Goal: Information Seeking & Learning: Learn about a topic

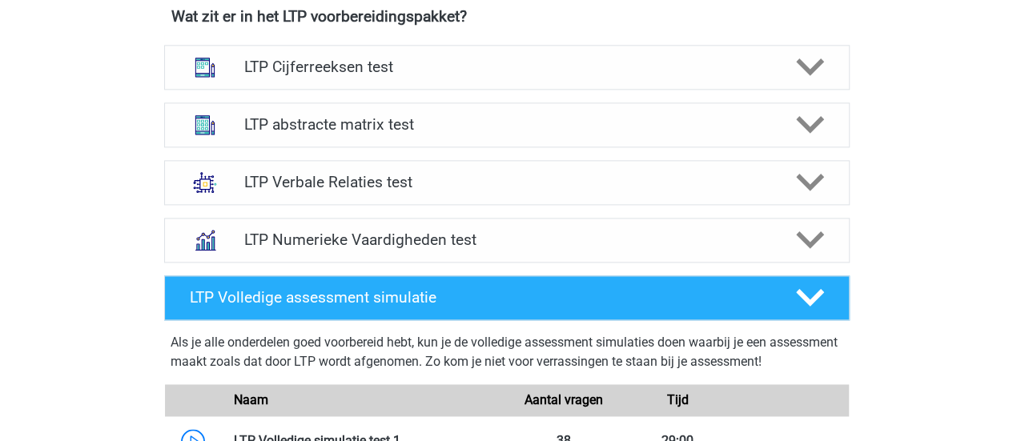
scroll to position [1012, 0]
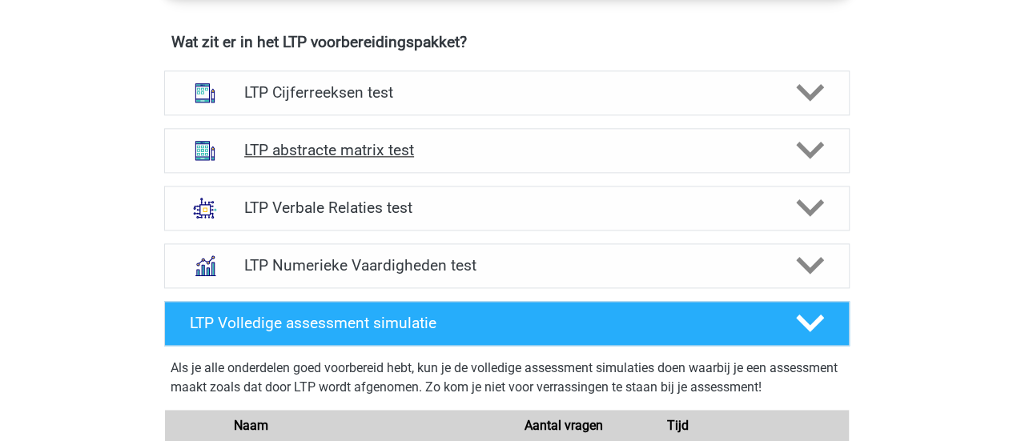
click at [806, 145] on icon at bounding box center [810, 150] width 28 height 28
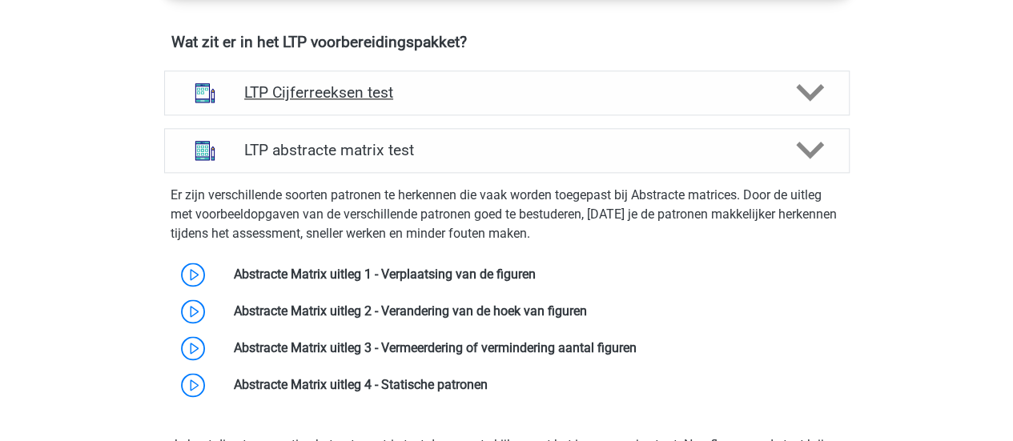
click at [808, 87] on icon at bounding box center [810, 92] width 28 height 28
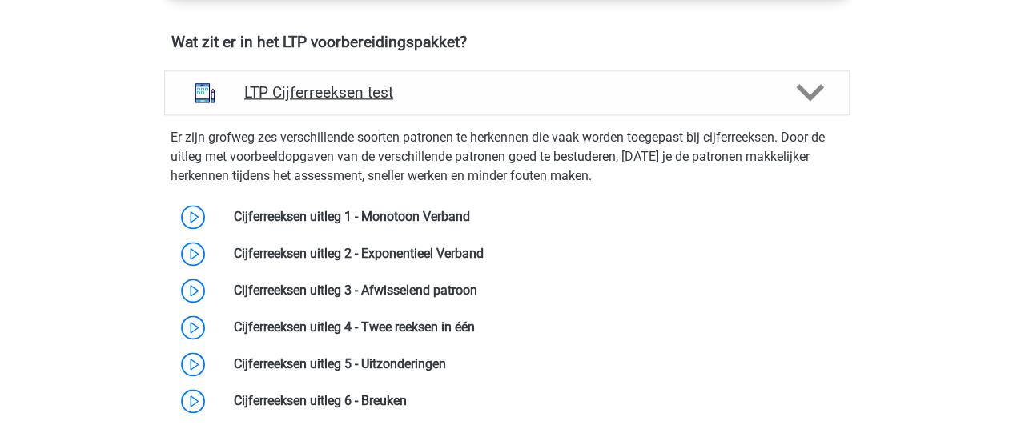
click at [808, 87] on icon at bounding box center [810, 92] width 28 height 28
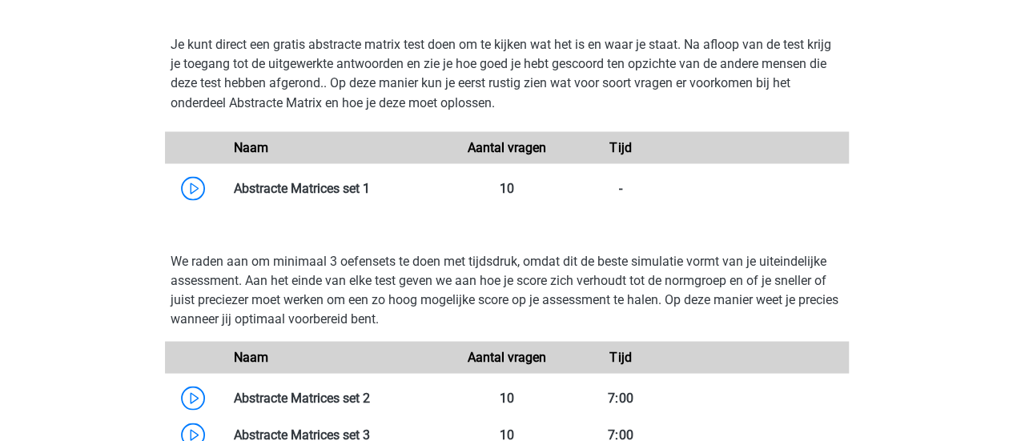
scroll to position [1390, 0]
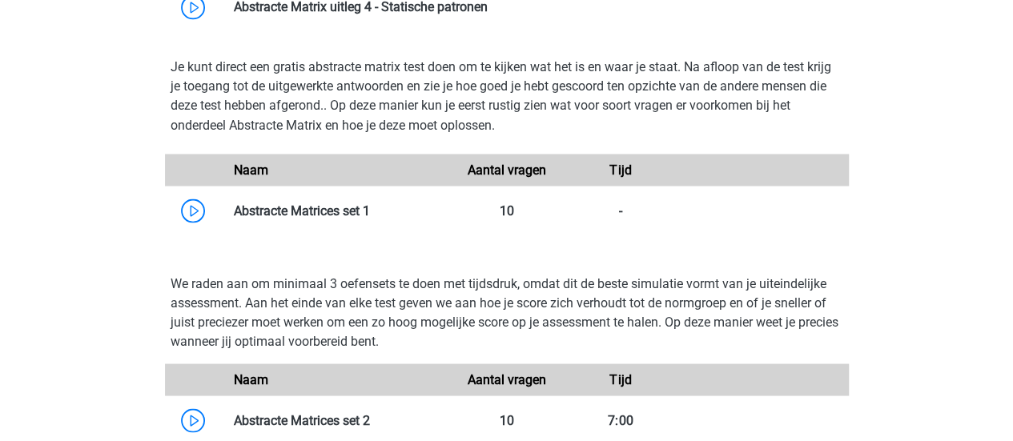
click at [1010, 225] on div "Registreer Nederlands" at bounding box center [506, 281] width 1013 height 3343
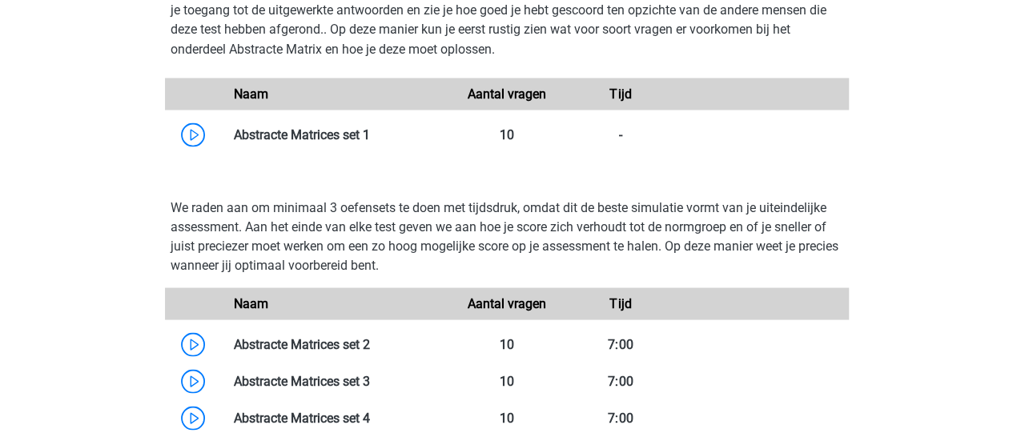
scroll to position [1406, 0]
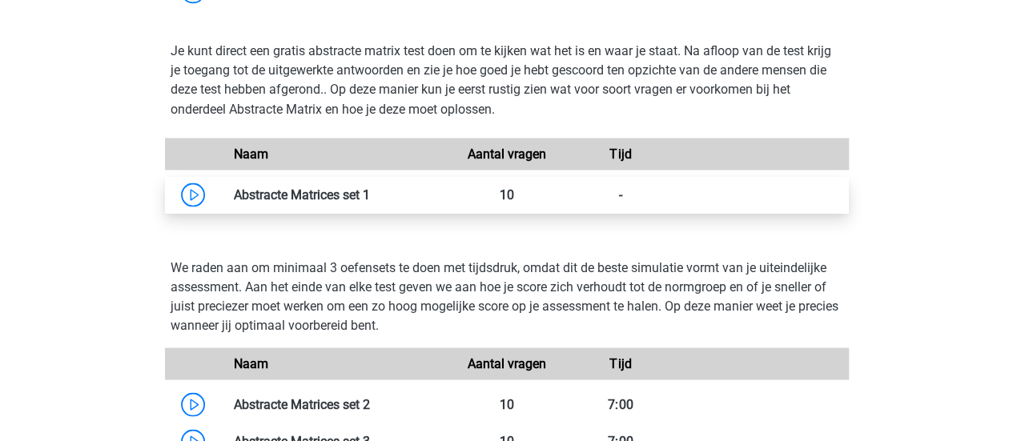
click at [370, 188] on link at bounding box center [370, 194] width 0 height 15
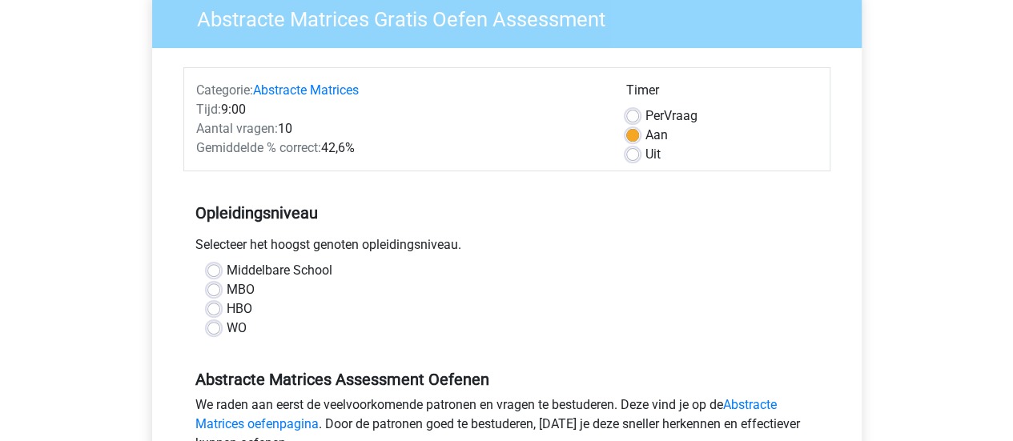
scroll to position [164, 0]
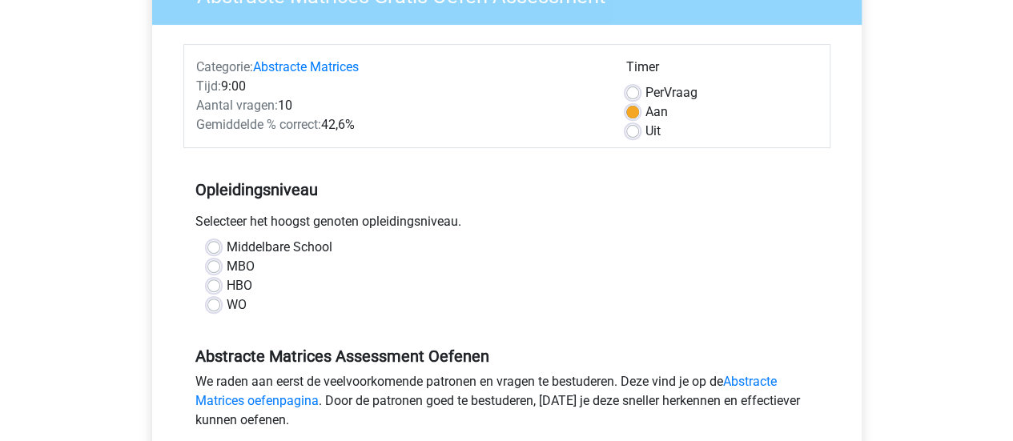
click at [245, 307] on label "WO" at bounding box center [237, 304] width 20 height 19
click at [220, 307] on input "WO" at bounding box center [213, 303] width 13 height 16
radio input "true"
click at [645, 129] on label "Uit" at bounding box center [652, 131] width 15 height 19
click at [632, 129] on input "Uit" at bounding box center [632, 130] width 13 height 16
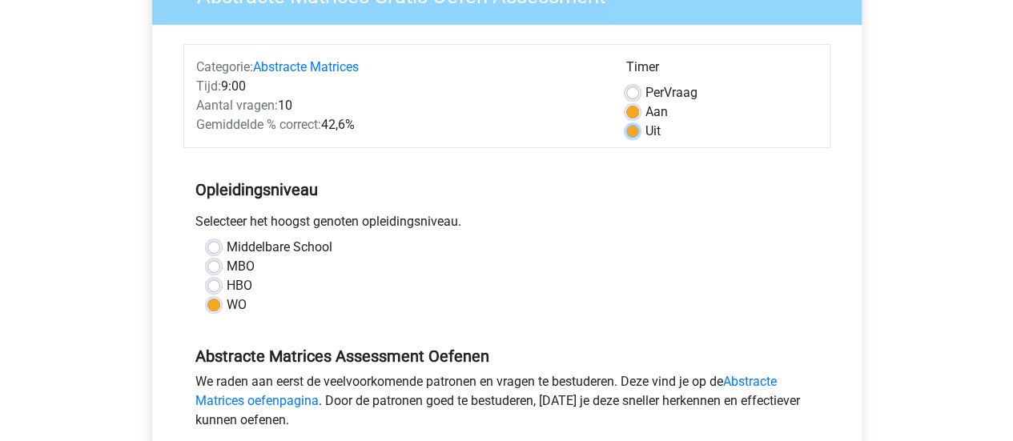
radio input "true"
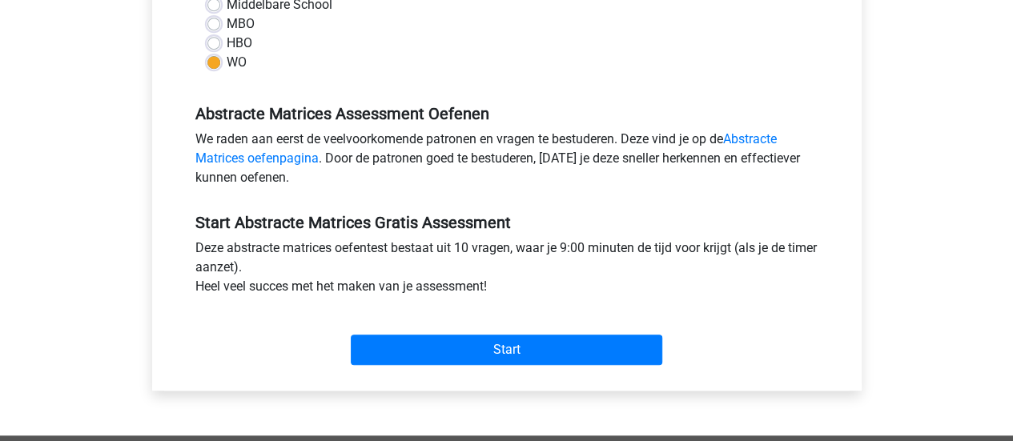
scroll to position [459, 0]
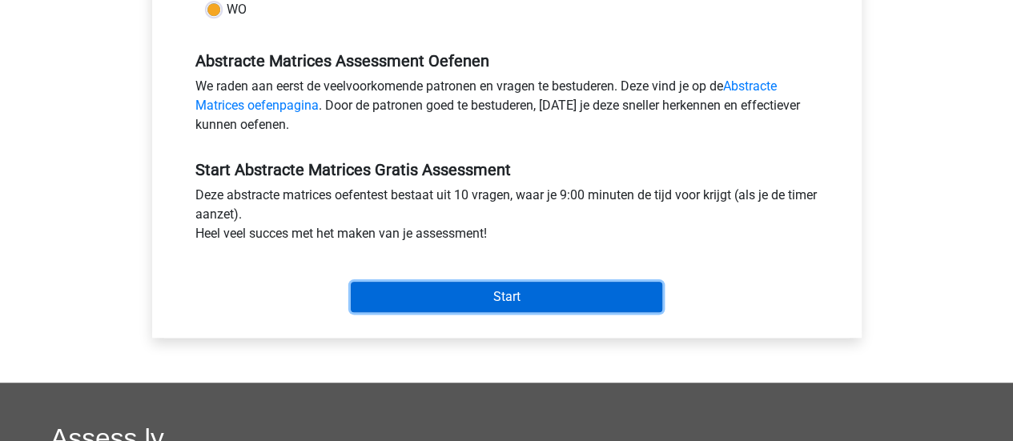
click at [597, 299] on input "Start" at bounding box center [506, 297] width 311 height 30
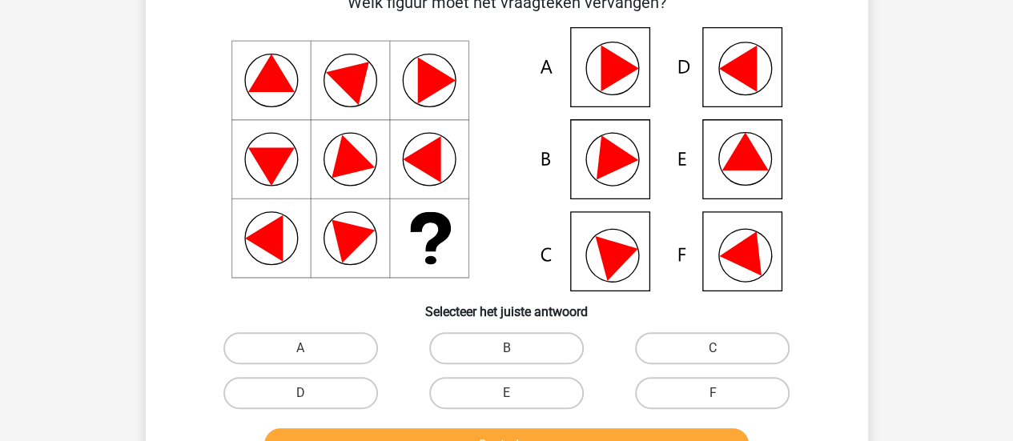
scroll to position [66, 0]
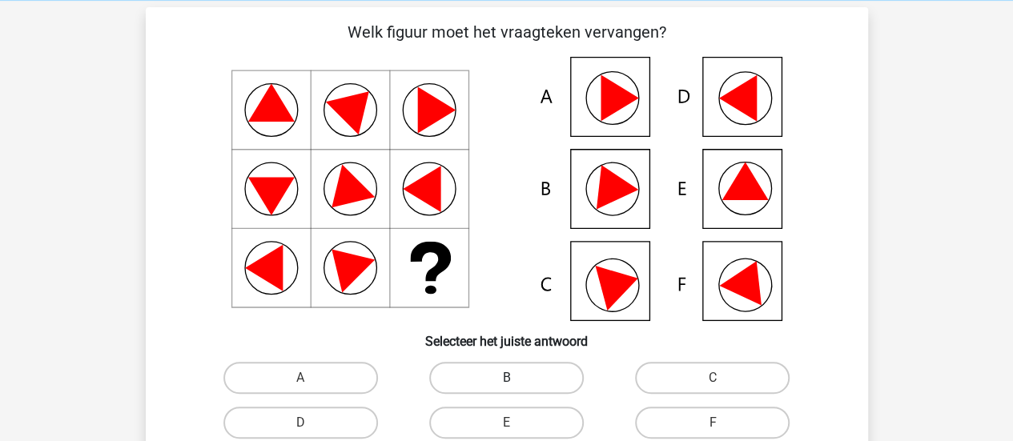
click at [561, 370] on label "B" at bounding box center [506, 378] width 154 height 32
click at [516, 378] on input "B" at bounding box center [511, 383] width 10 height 10
radio input "true"
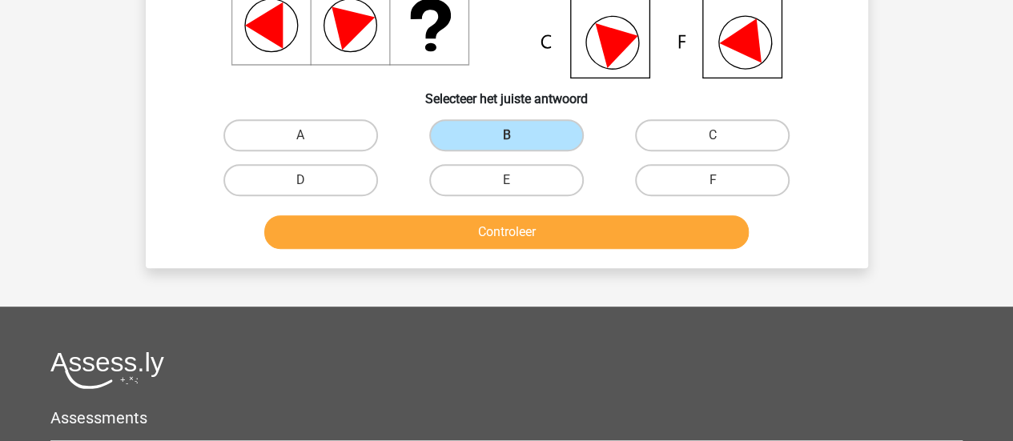
scroll to position [363, 0]
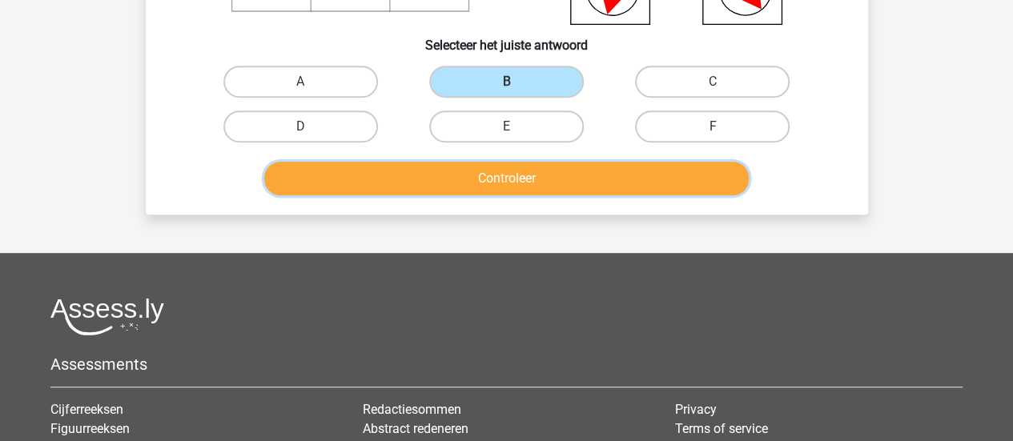
click at [708, 178] on button "Controleer" at bounding box center [506, 179] width 484 height 34
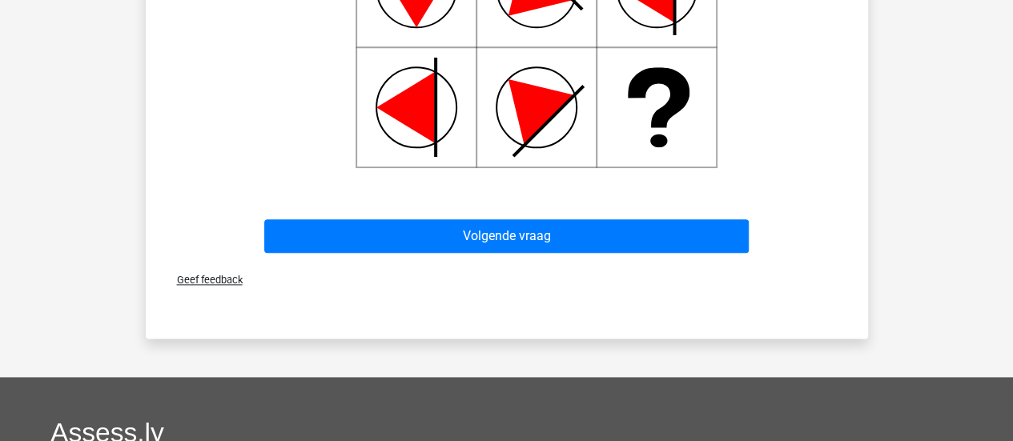
scroll to position [901, 0]
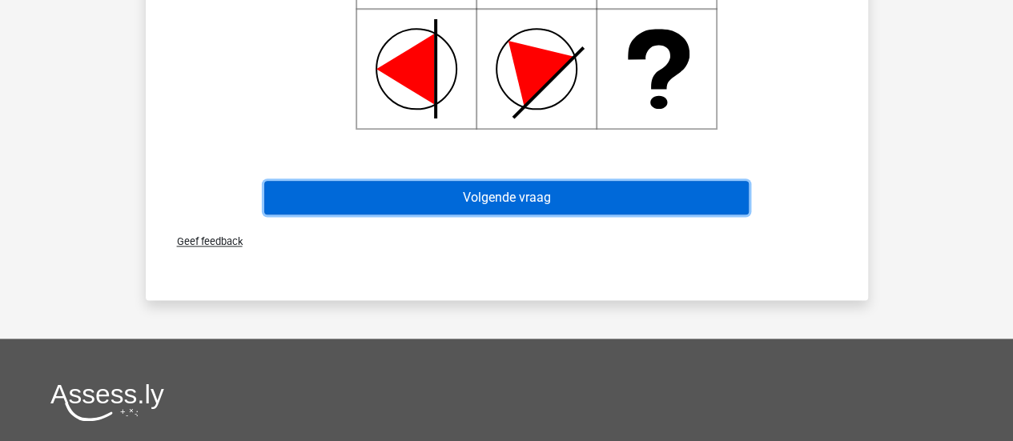
click at [680, 190] on button "Volgende vraag" at bounding box center [506, 198] width 484 height 34
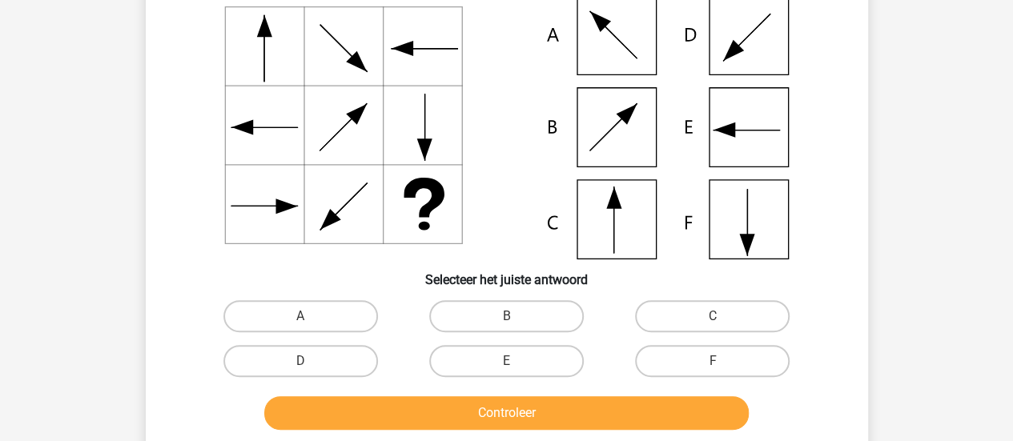
scroll to position [122, 0]
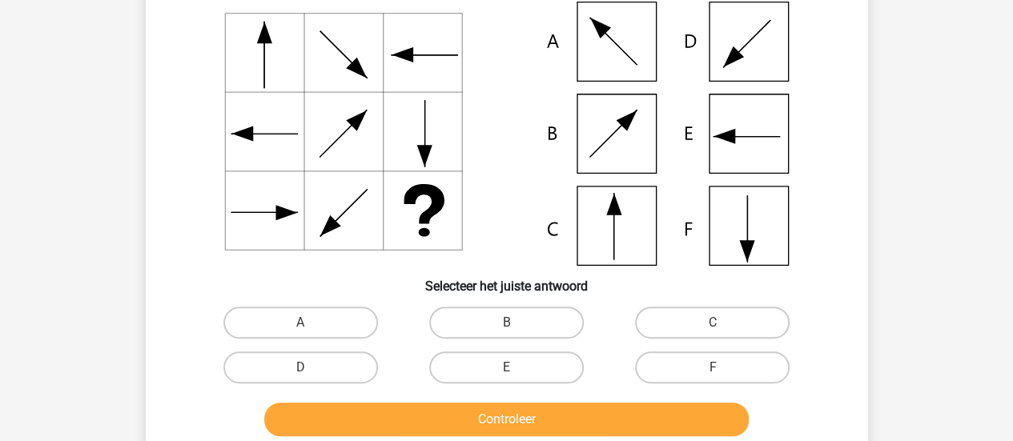
click at [712, 330] on input "C" at bounding box center [717, 328] width 10 height 10
radio input "true"
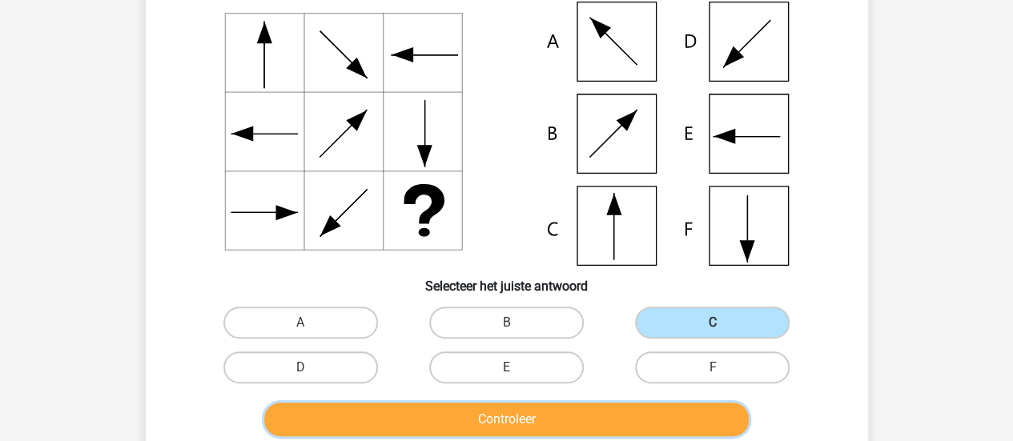
click at [639, 416] on button "Controleer" at bounding box center [506, 420] width 484 height 34
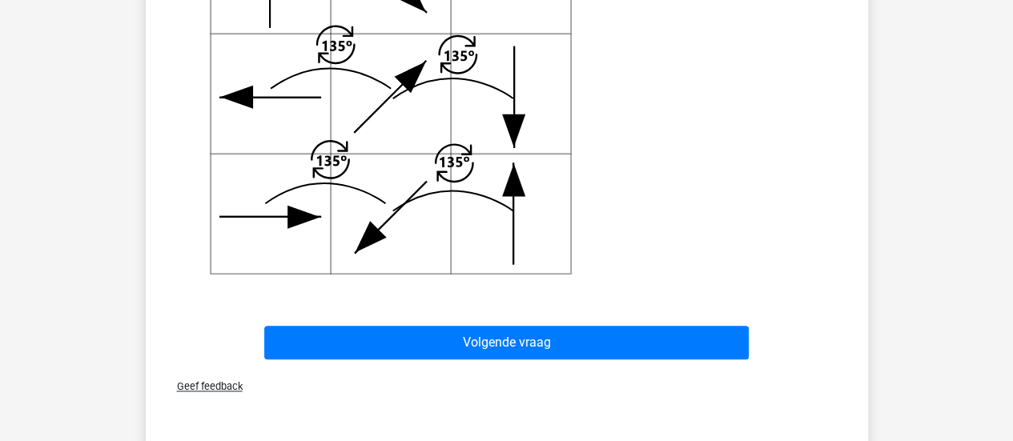
scroll to position [752, 0]
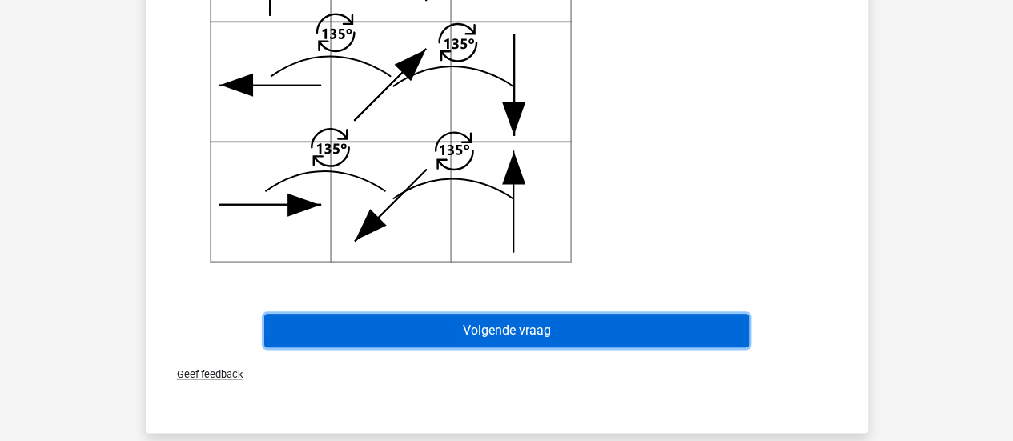
click at [740, 335] on button "Volgende vraag" at bounding box center [506, 331] width 484 height 34
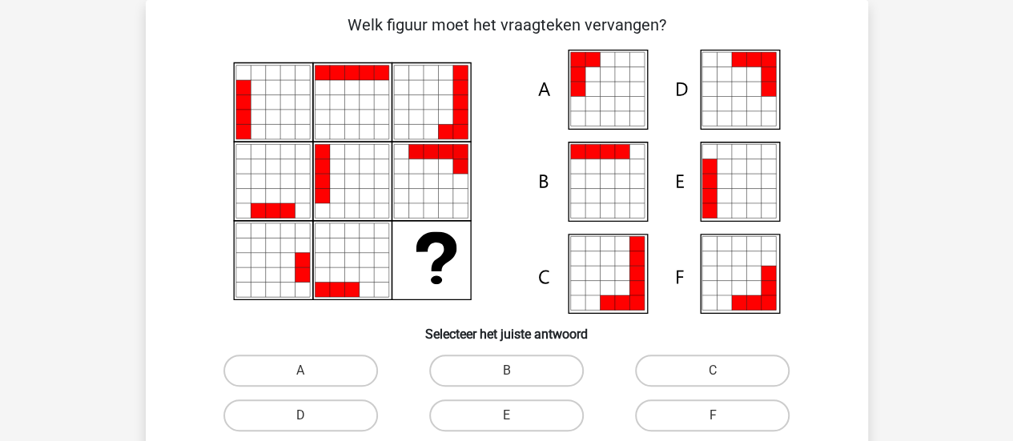
scroll to position [74, 0]
click at [758, 169] on icon at bounding box center [753, 166] width 14 height 14
click at [514, 416] on input "E" at bounding box center [511, 420] width 10 height 10
radio input "true"
click at [612, 90] on icon at bounding box center [607, 89] width 14 height 14
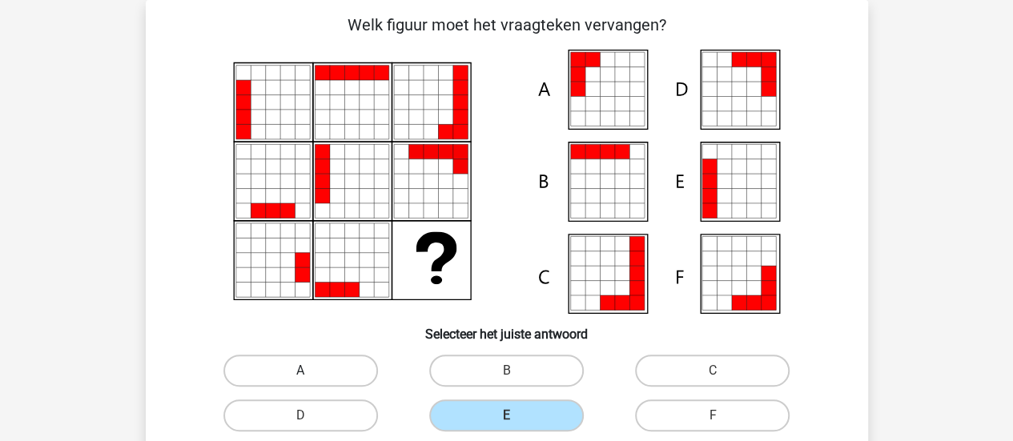
click at [330, 376] on label "A" at bounding box center [300, 371] width 154 height 32
click at [311, 376] on input "A" at bounding box center [305, 376] width 10 height 10
radio input "true"
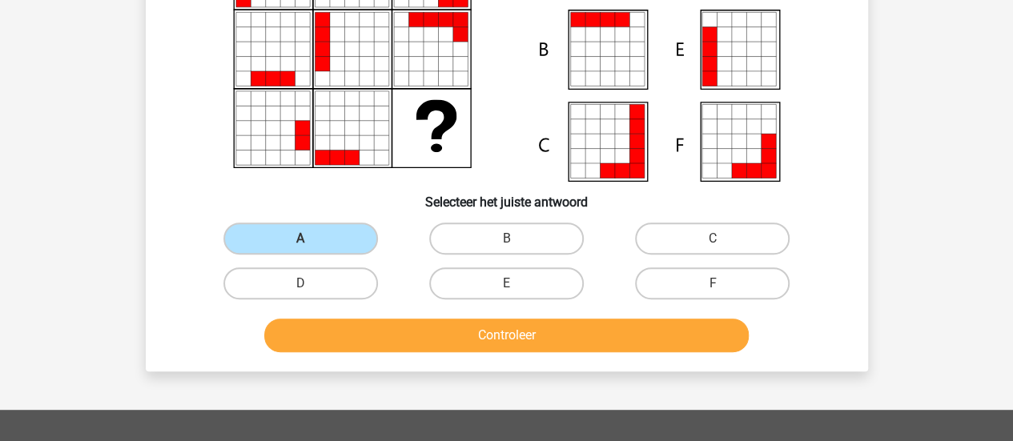
scroll to position [223, 0]
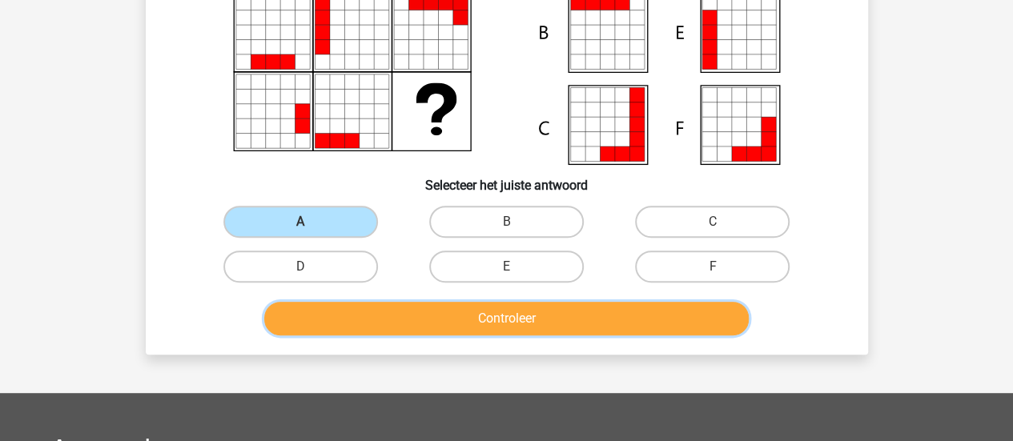
click at [706, 328] on button "Controleer" at bounding box center [506, 319] width 484 height 34
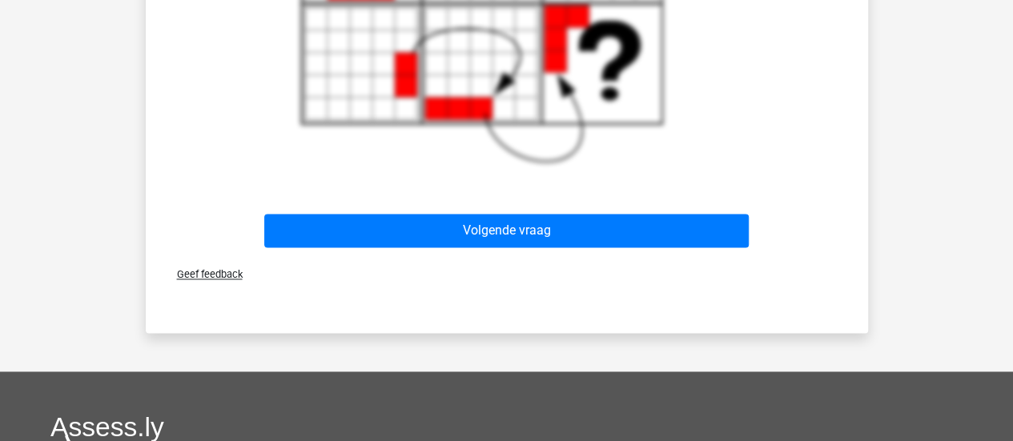
scroll to position [1043, 0]
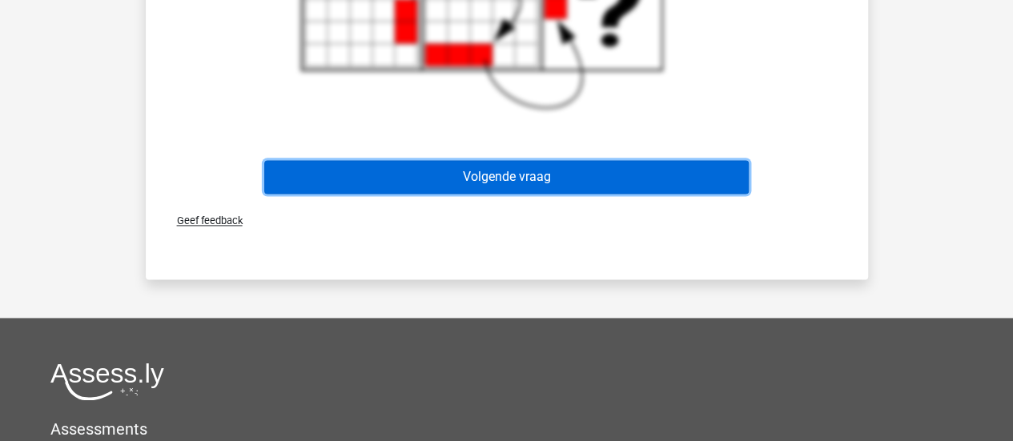
click at [651, 187] on button "Volgende vraag" at bounding box center [506, 177] width 484 height 34
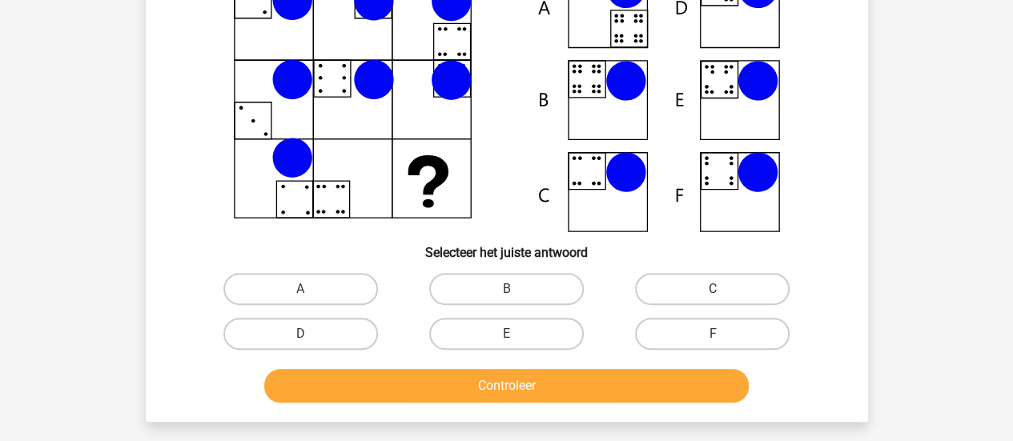
scroll to position [167, 0]
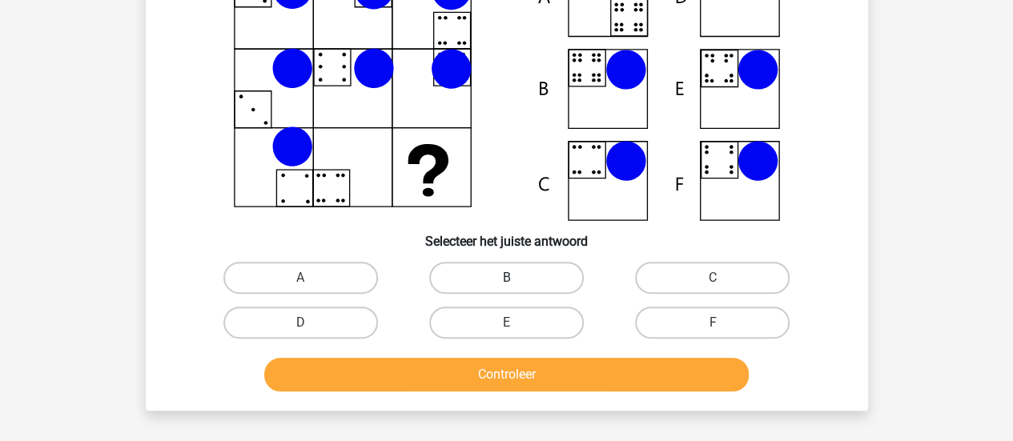
click at [524, 282] on label "B" at bounding box center [506, 278] width 154 height 32
click at [516, 282] on input "B" at bounding box center [511, 283] width 10 height 10
radio input "true"
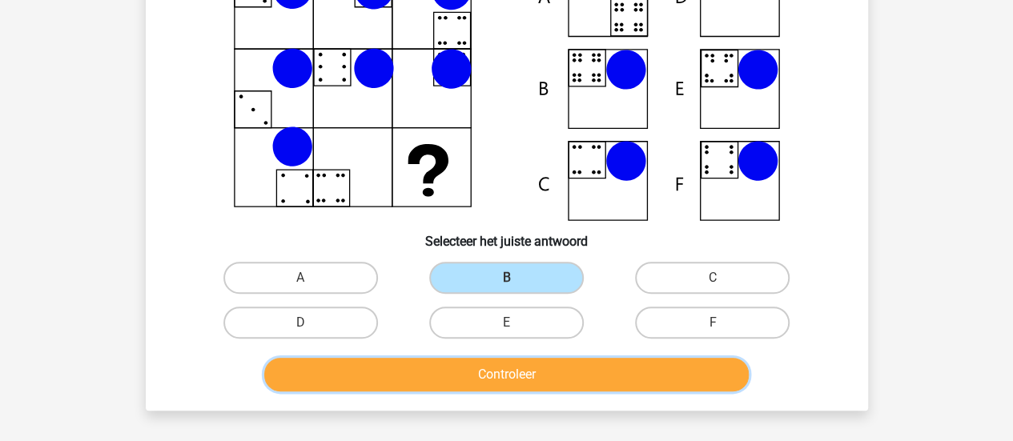
click at [530, 373] on button "Controleer" at bounding box center [506, 375] width 484 height 34
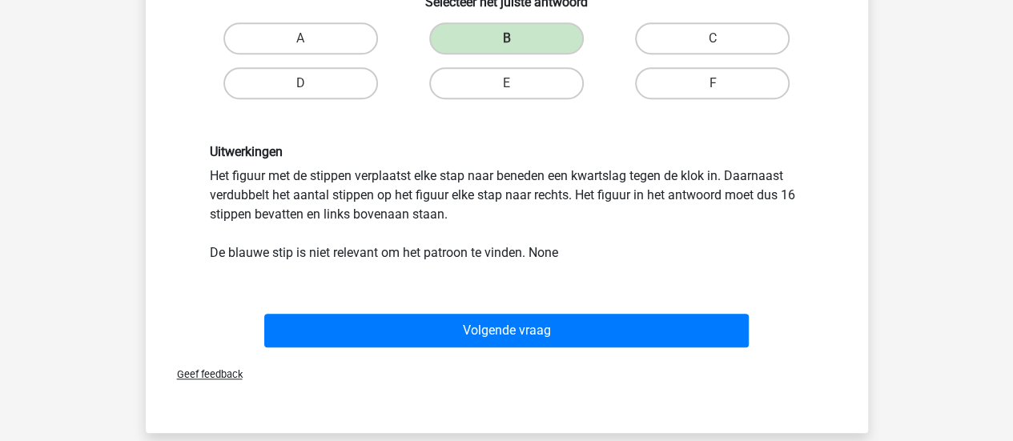
scroll to position [410, 0]
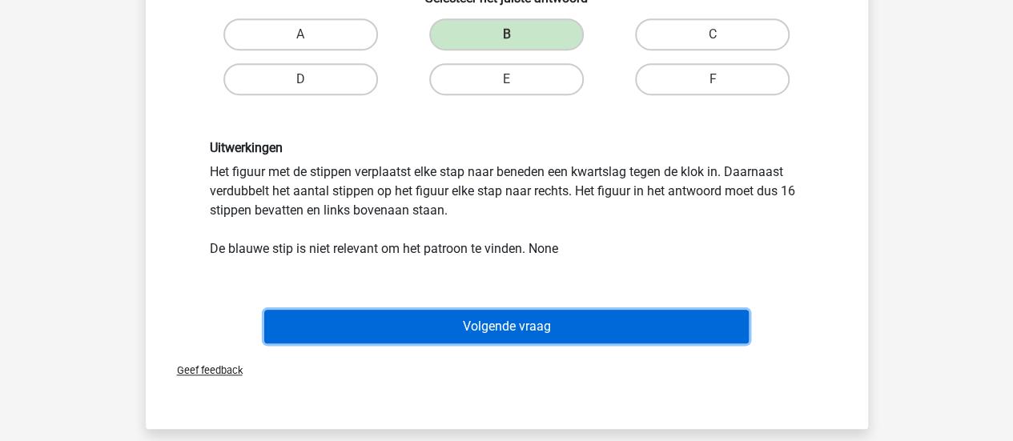
click at [644, 331] on button "Volgende vraag" at bounding box center [506, 327] width 484 height 34
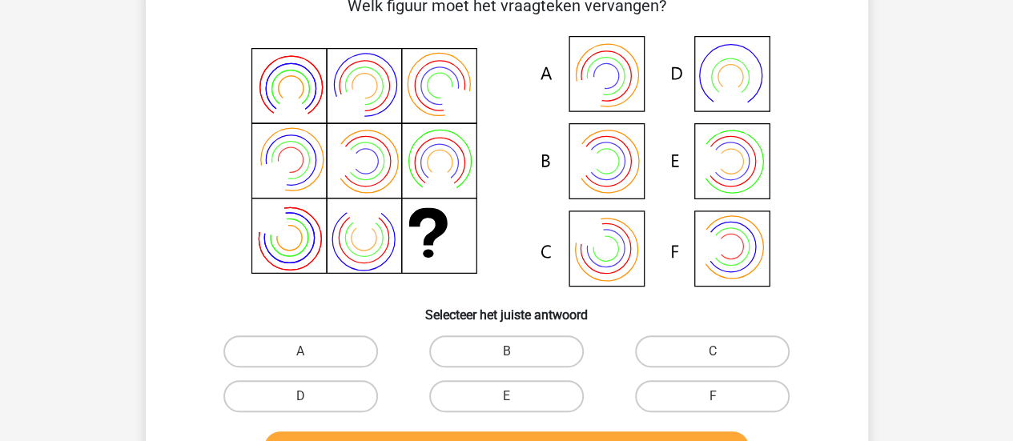
scroll to position [77, 0]
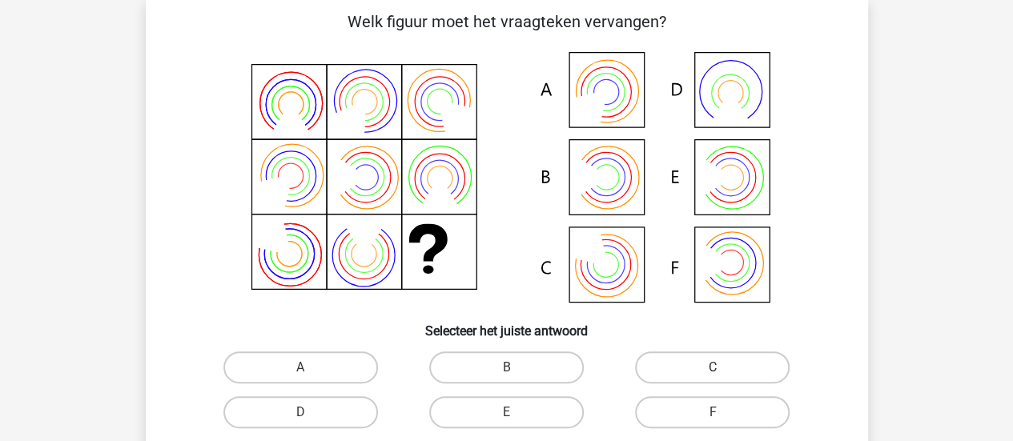
drag, startPoint x: 720, startPoint y: 361, endPoint x: 804, endPoint y: 326, distance: 91.1
click at [720, 361] on label "C" at bounding box center [712, 367] width 154 height 32
click at [720, 367] on input "C" at bounding box center [717, 372] width 10 height 10
radio input "true"
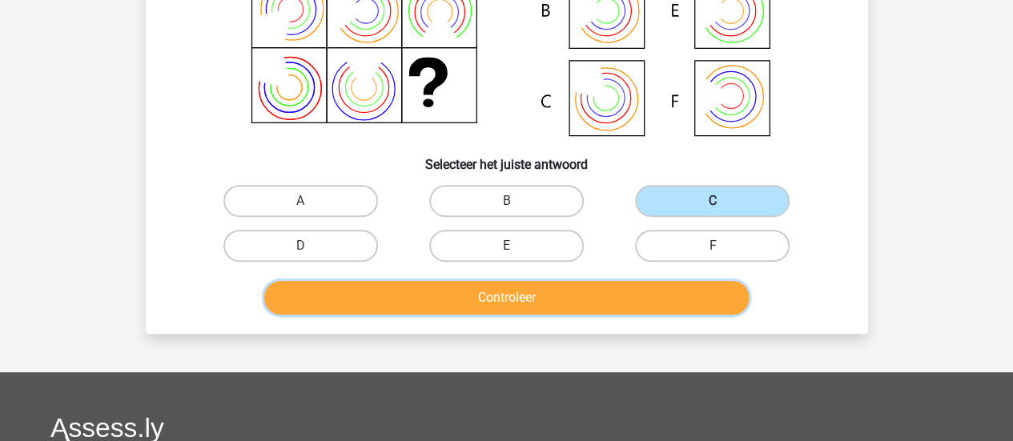
click at [738, 292] on button "Controleer" at bounding box center [506, 298] width 484 height 34
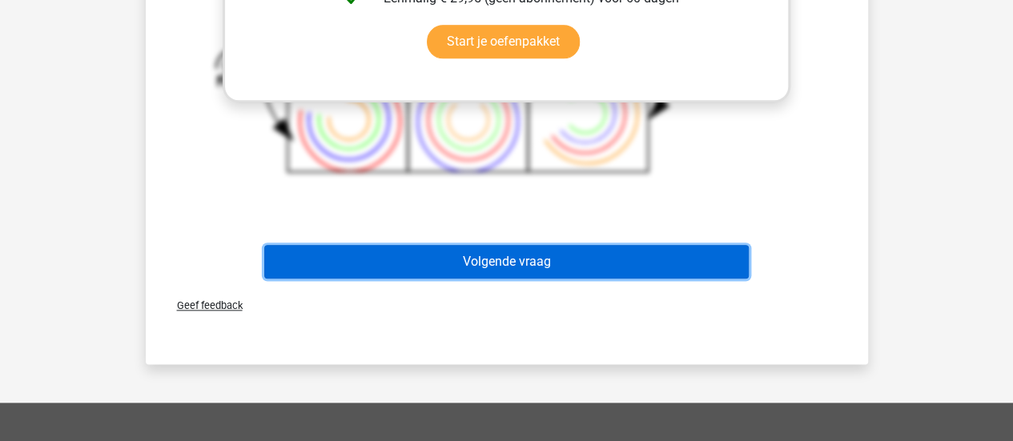
click at [690, 260] on button "Volgende vraag" at bounding box center [506, 262] width 484 height 34
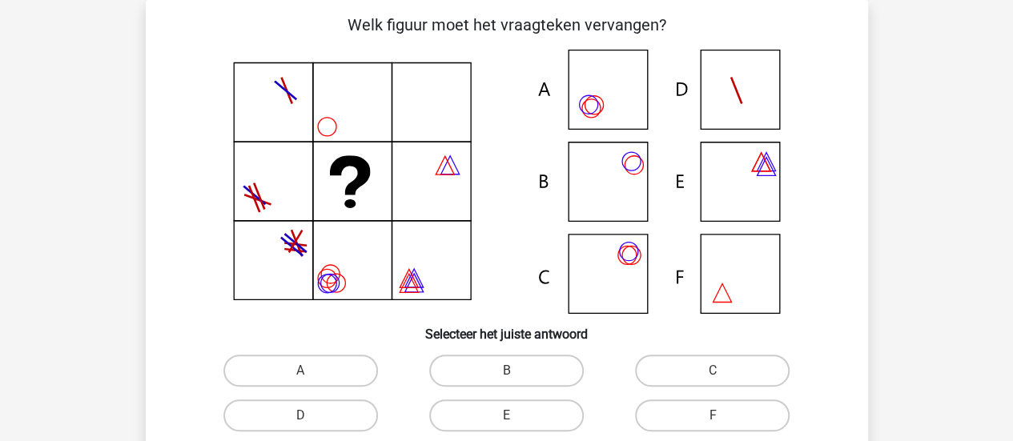
scroll to position [73, 0]
drag, startPoint x: 1008, startPoint y: 142, endPoint x: 1008, endPoint y: 160, distance: 18.4
click at [1008, 160] on div "Registreer Nederlands English" at bounding box center [506, 446] width 1013 height 1038
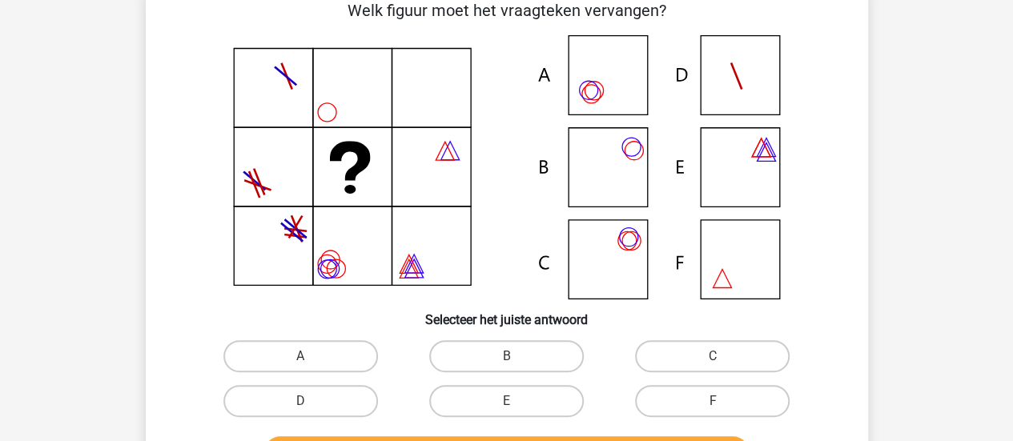
scroll to position [93, 0]
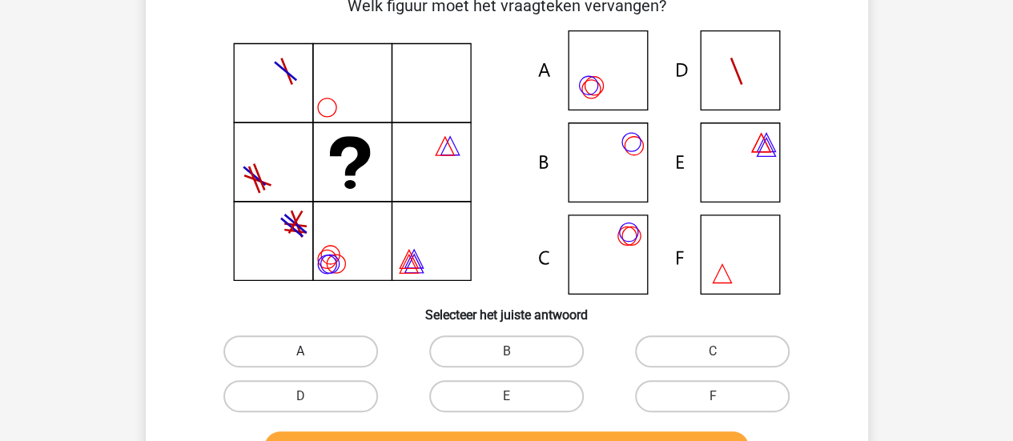
click at [310, 345] on label "A" at bounding box center [300, 351] width 154 height 32
click at [310, 351] on input "A" at bounding box center [305, 356] width 10 height 10
radio input "true"
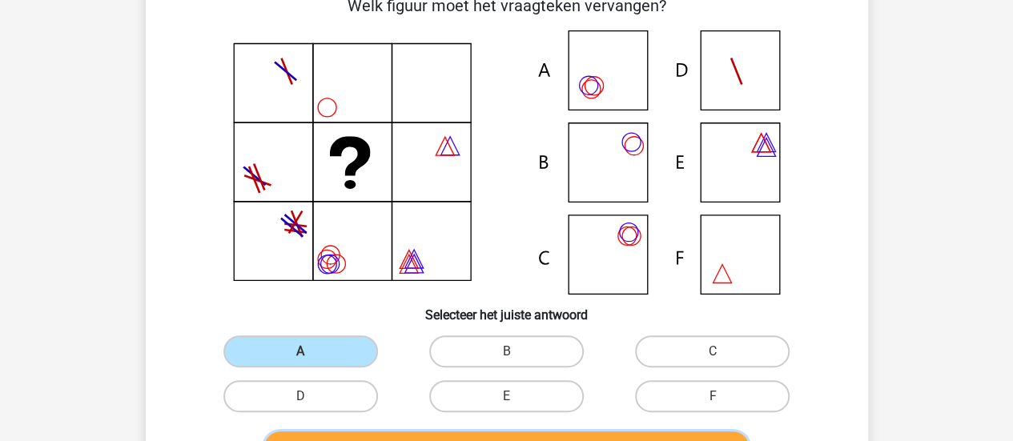
click at [435, 439] on button "Controleer" at bounding box center [506, 448] width 484 height 34
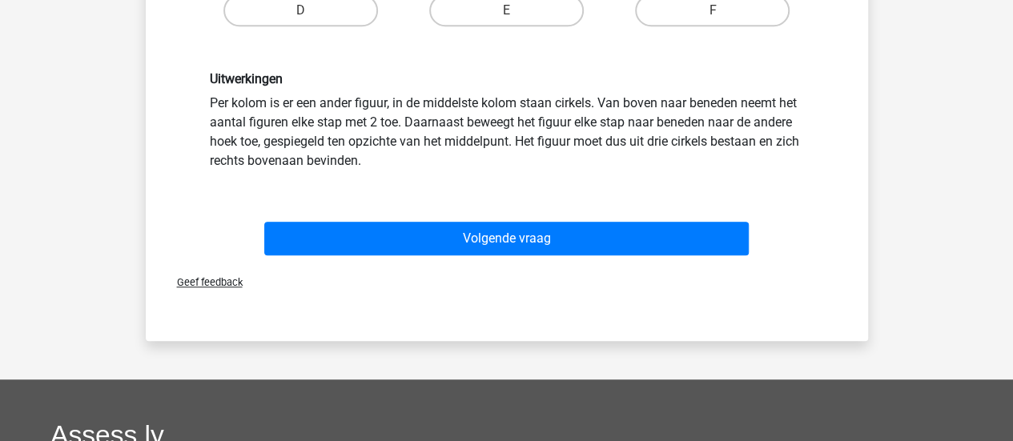
scroll to position [483, 0]
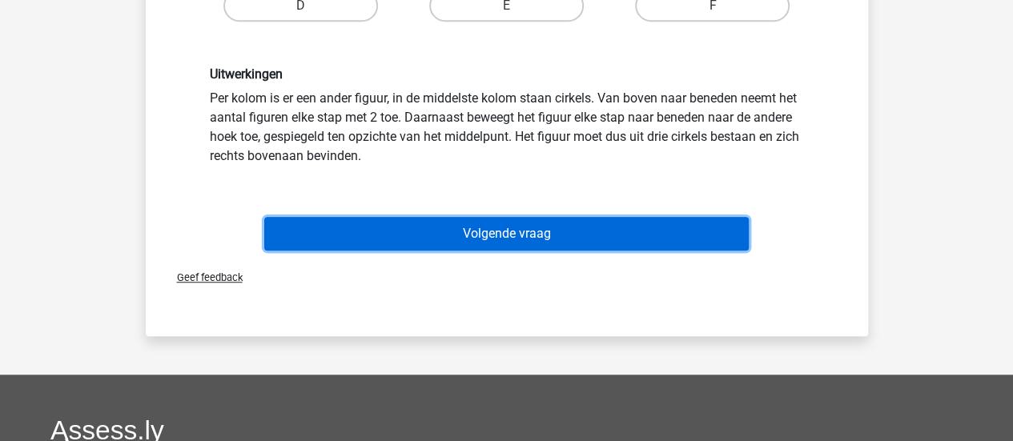
click at [625, 243] on button "Volgende vraag" at bounding box center [506, 234] width 484 height 34
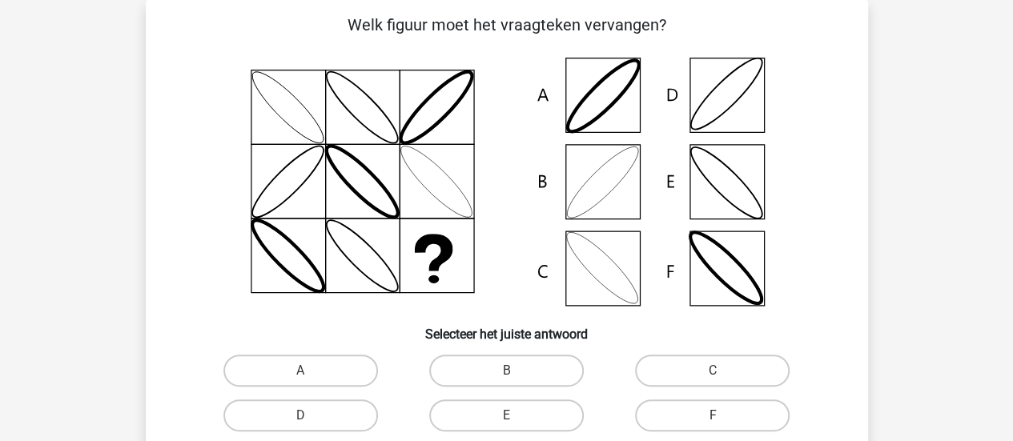
scroll to position [74, 0]
click at [535, 369] on label "B" at bounding box center [506, 371] width 154 height 32
click at [516, 371] on input "B" at bounding box center [511, 376] width 10 height 10
radio input "true"
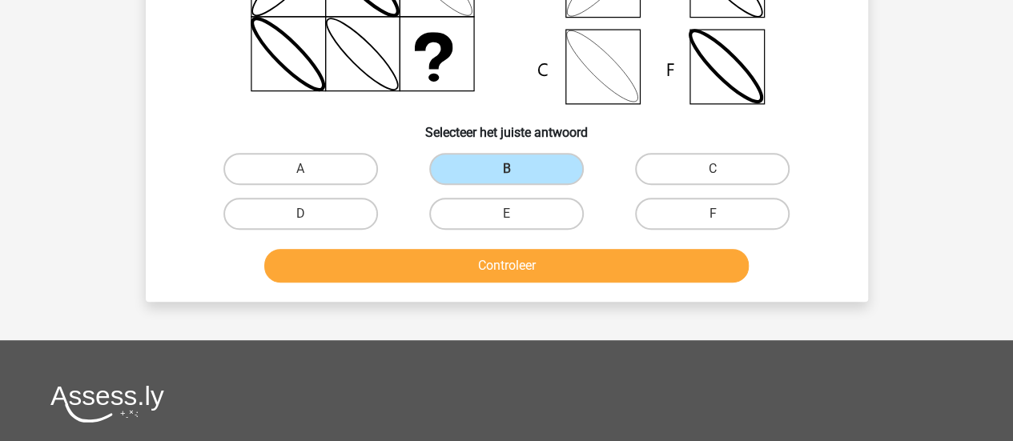
scroll to position [293, 0]
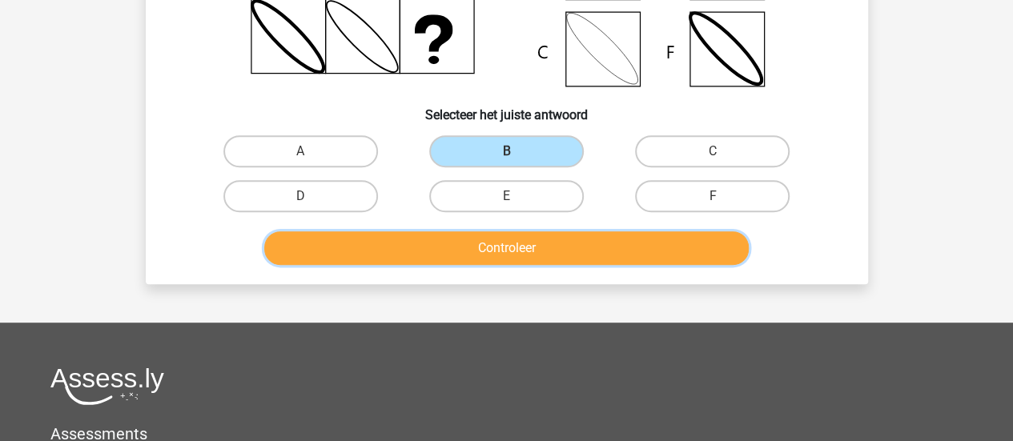
click at [697, 255] on button "Controleer" at bounding box center [506, 248] width 484 height 34
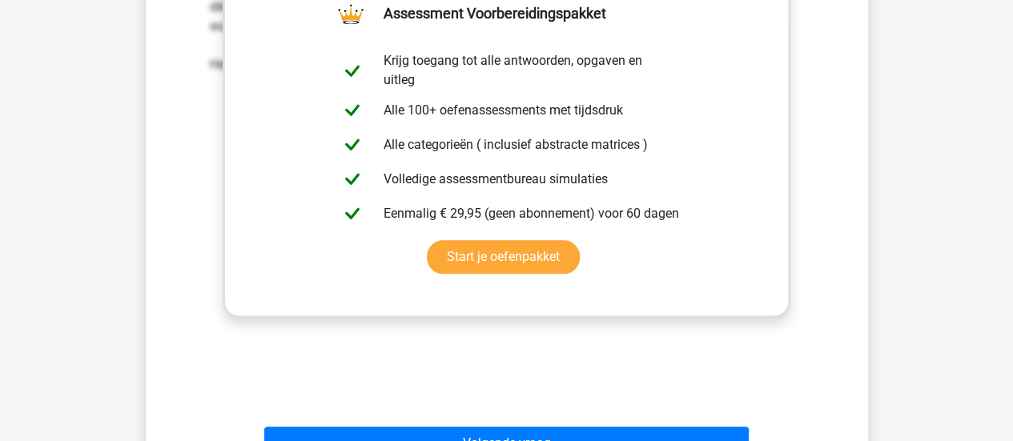
scroll to position [688, 0]
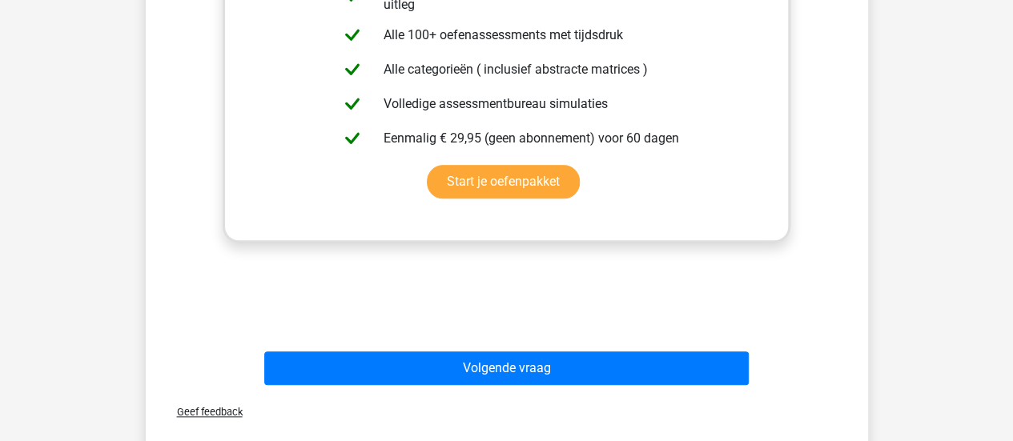
click at [645, 391] on div "Geef feedback" at bounding box center [506, 411] width 709 height 41
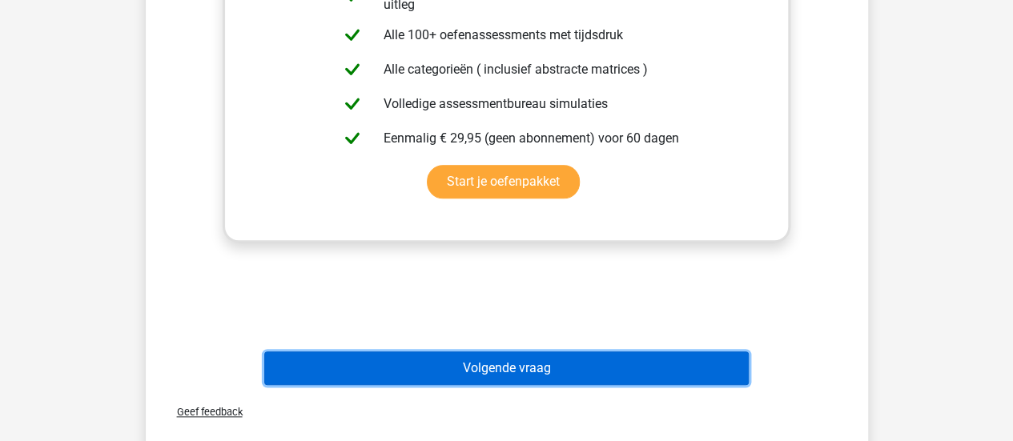
click at [645, 383] on button "Volgende vraag" at bounding box center [506, 368] width 484 height 34
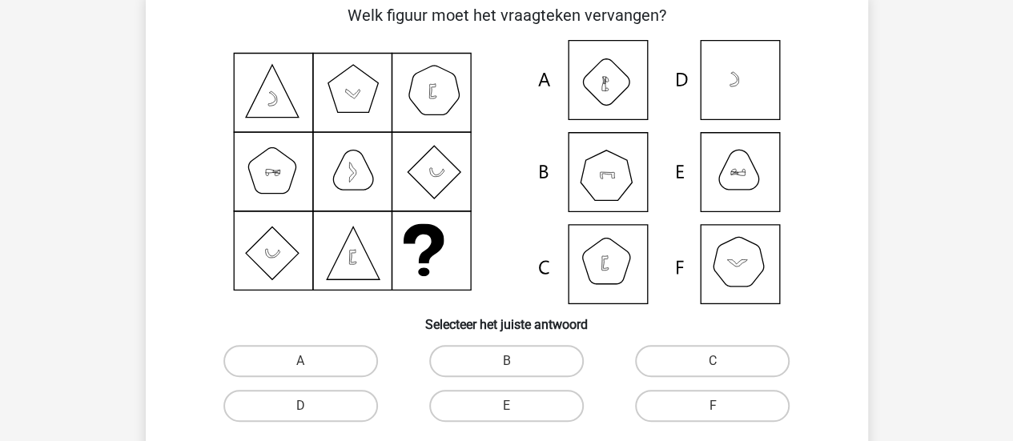
scroll to position [80, 0]
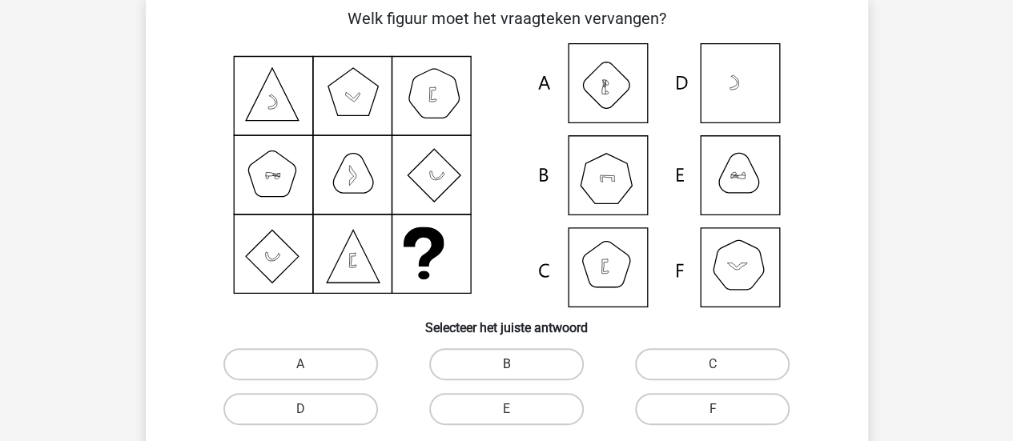
click at [483, 369] on label "B" at bounding box center [506, 364] width 154 height 32
click at [506, 369] on input "B" at bounding box center [511, 369] width 10 height 10
radio input "true"
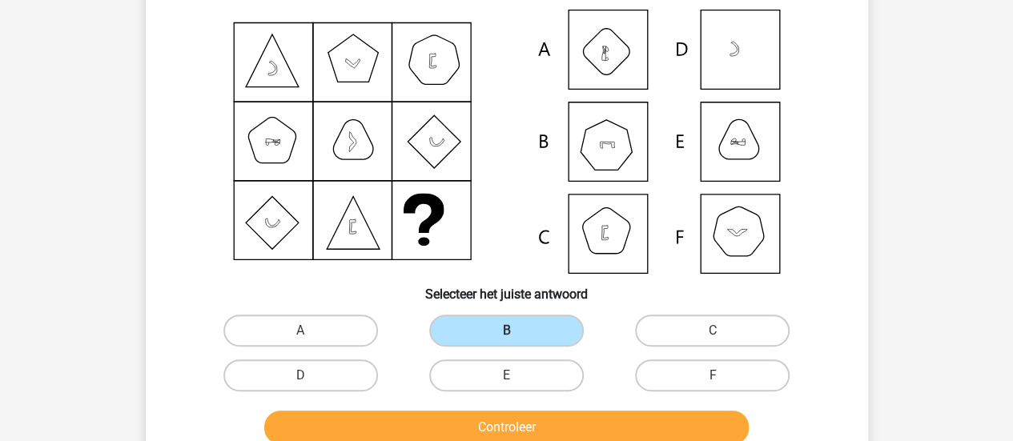
scroll to position [150, 0]
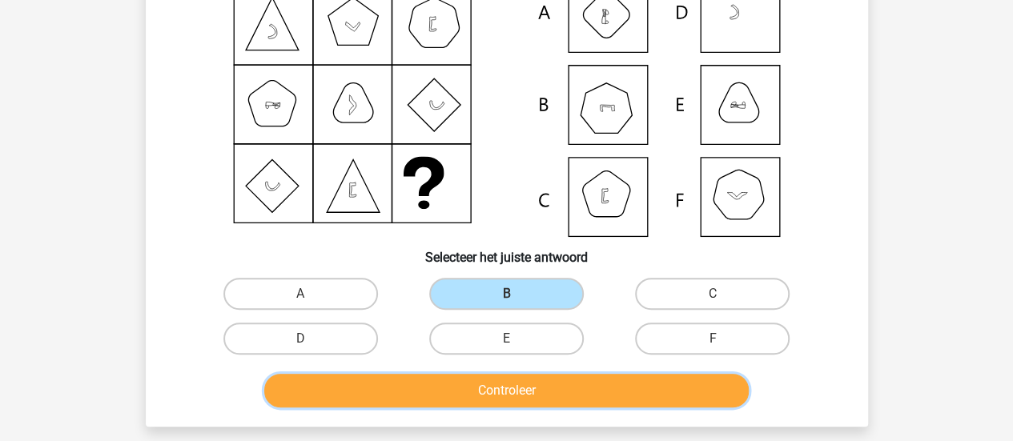
click at [732, 379] on button "Controleer" at bounding box center [506, 391] width 484 height 34
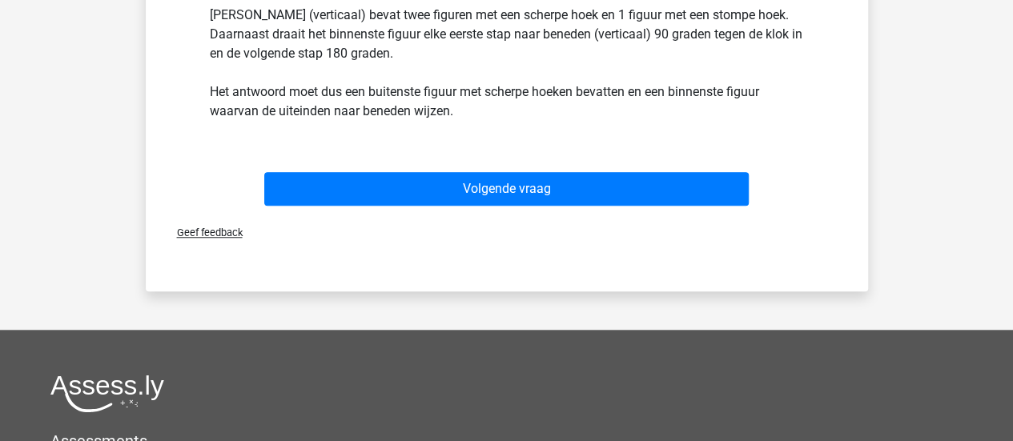
scroll to position [570, 0]
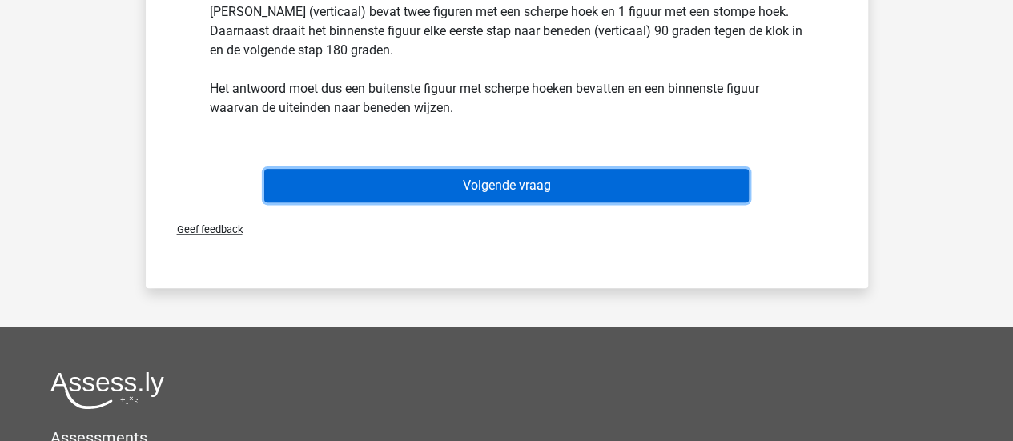
click at [674, 199] on button "Volgende vraag" at bounding box center [506, 186] width 484 height 34
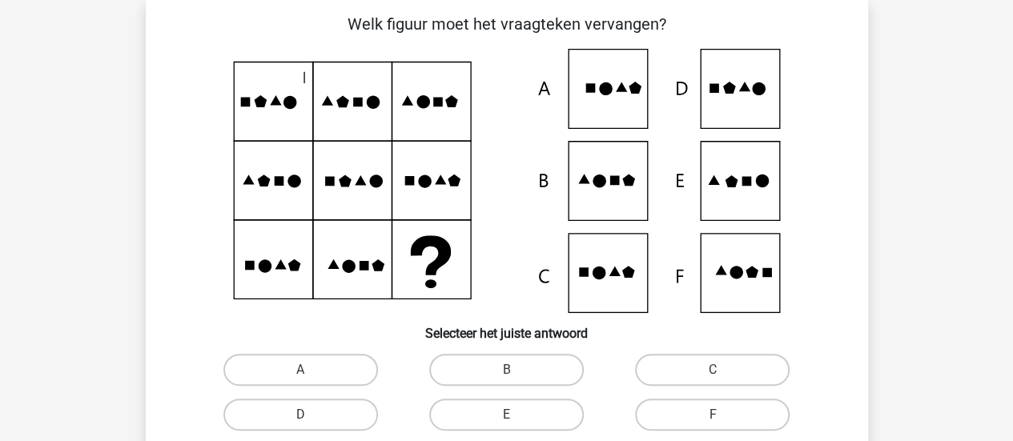
scroll to position [74, 0]
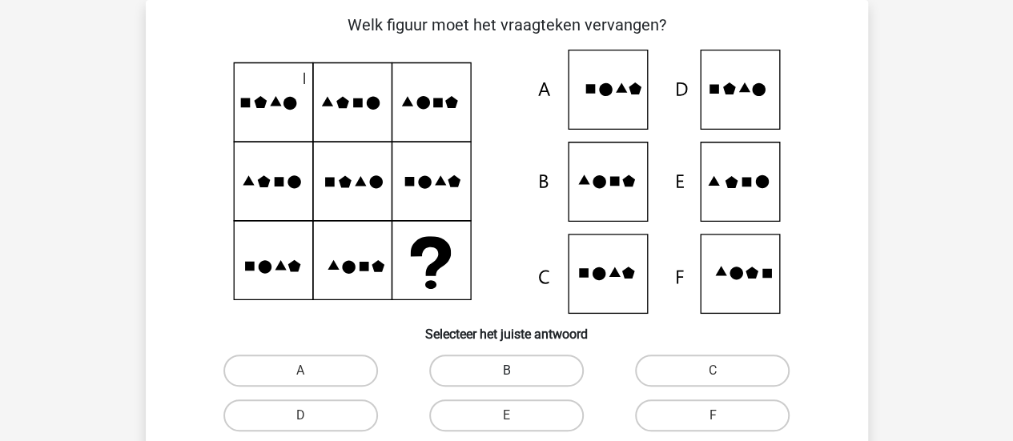
click at [527, 372] on label "B" at bounding box center [506, 371] width 154 height 32
click at [516, 372] on input "B" at bounding box center [511, 376] width 10 height 10
radio input "true"
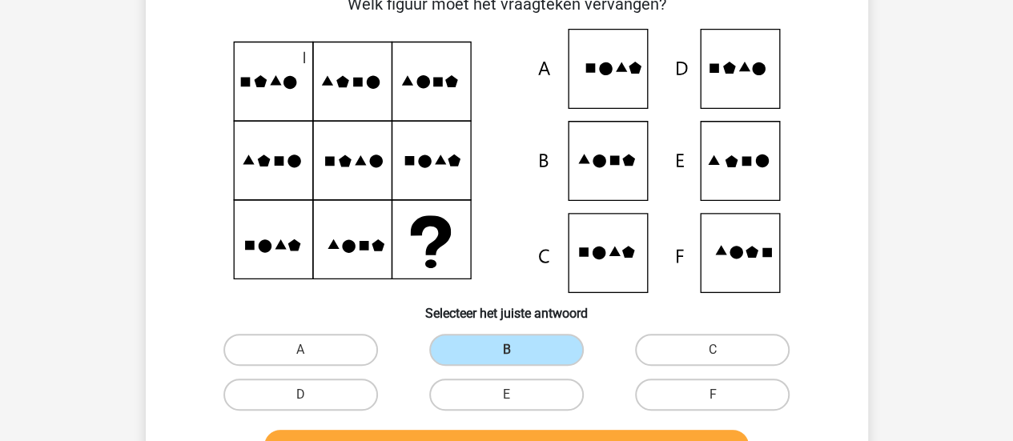
scroll to position [82, 0]
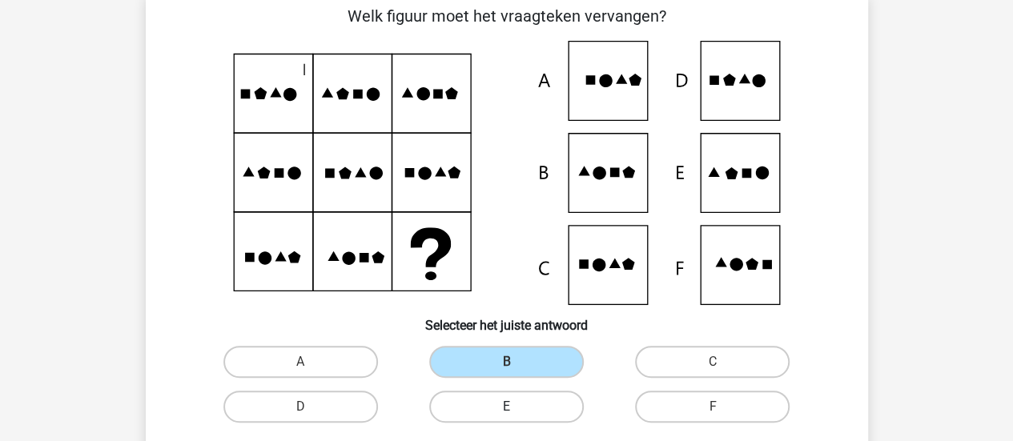
click at [521, 406] on label "E" at bounding box center [506, 407] width 154 height 32
click at [516, 407] on input "E" at bounding box center [511, 412] width 10 height 10
radio input "true"
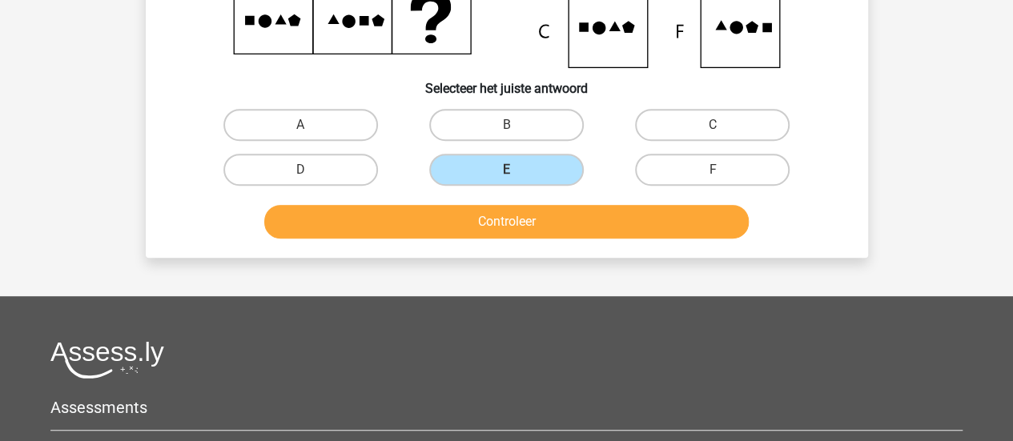
scroll to position [325, 0]
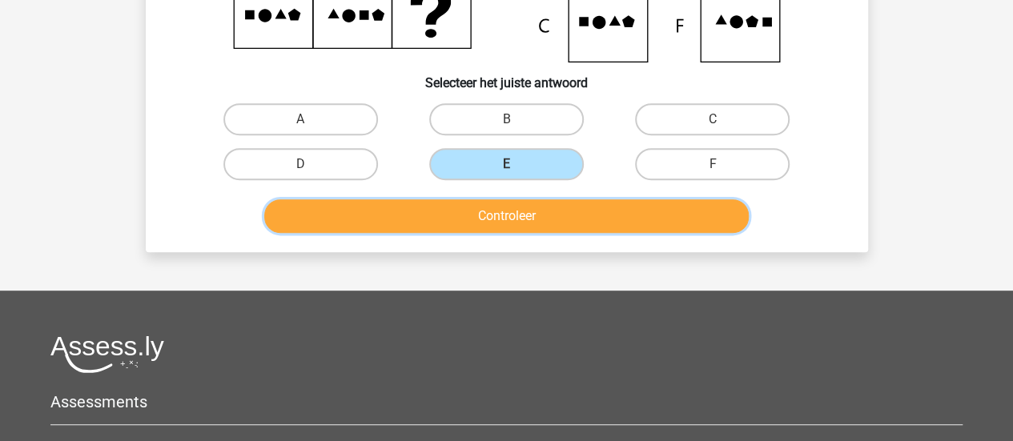
click at [679, 215] on button "Controleer" at bounding box center [506, 216] width 484 height 34
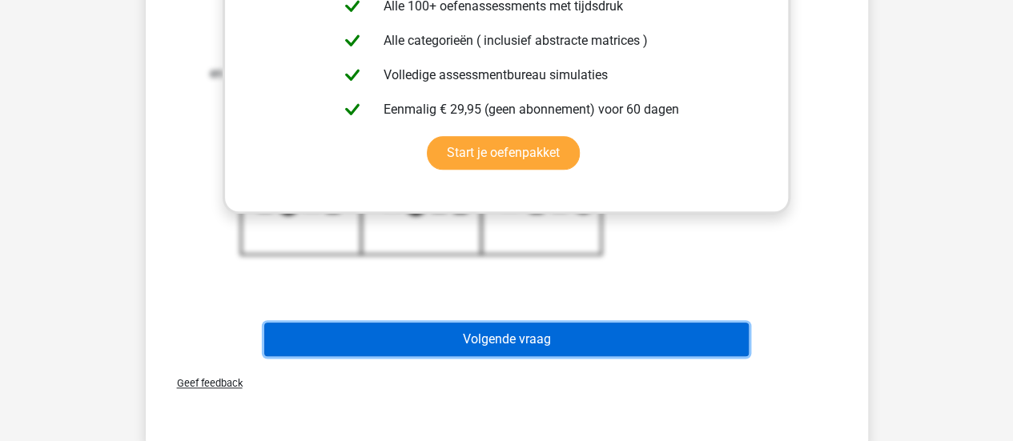
click at [723, 337] on button "Volgende vraag" at bounding box center [506, 340] width 484 height 34
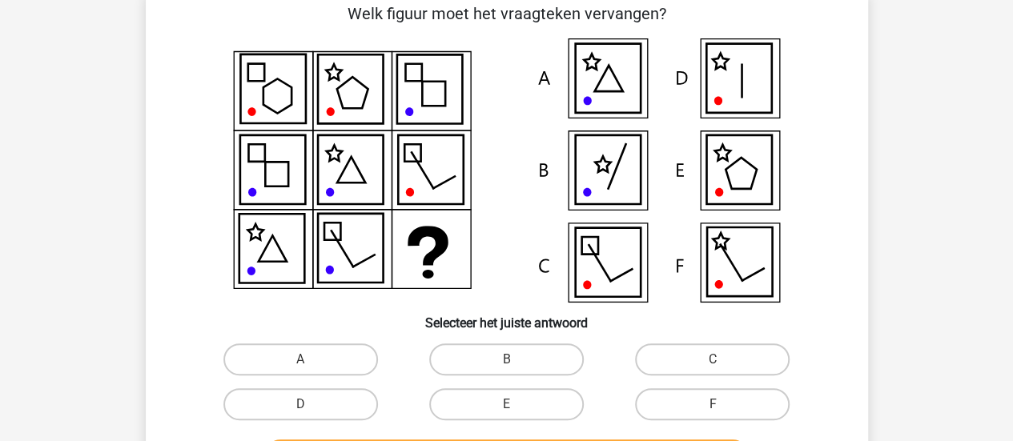
scroll to position [74, 0]
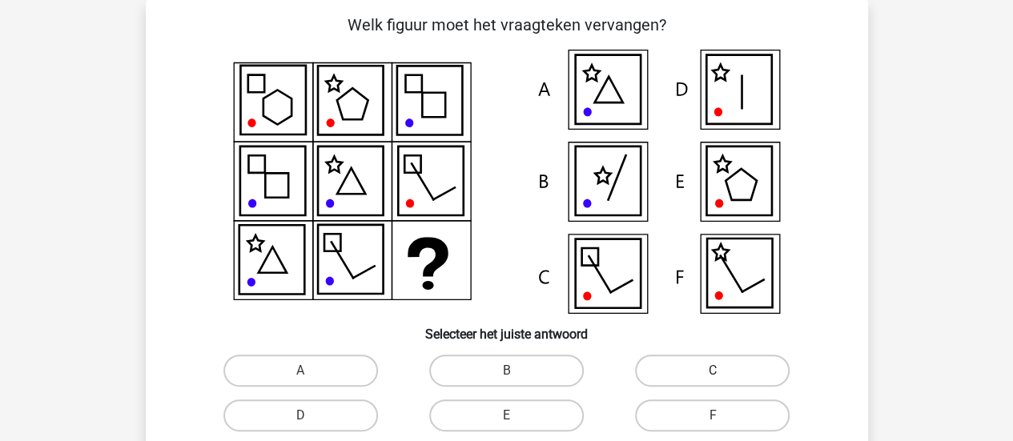
click at [724, 367] on label "C" at bounding box center [712, 371] width 154 height 32
click at [723, 371] on input "C" at bounding box center [717, 376] width 10 height 10
radio input "true"
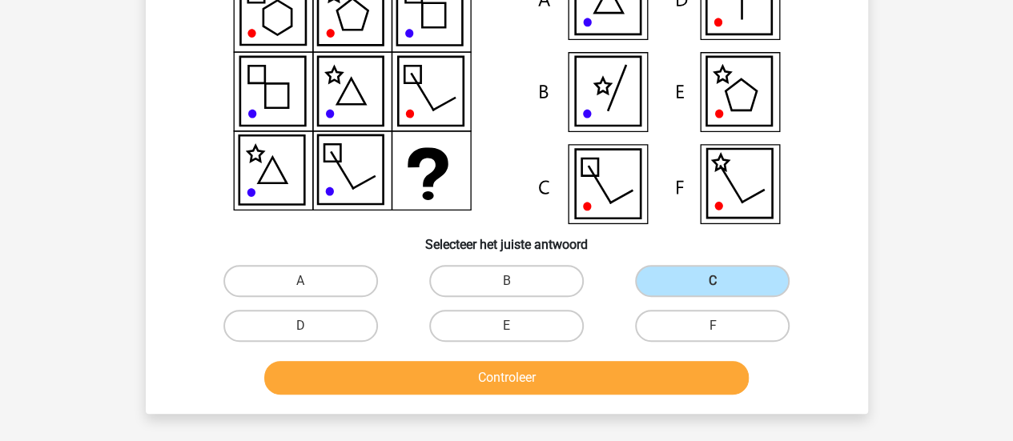
scroll to position [194, 0]
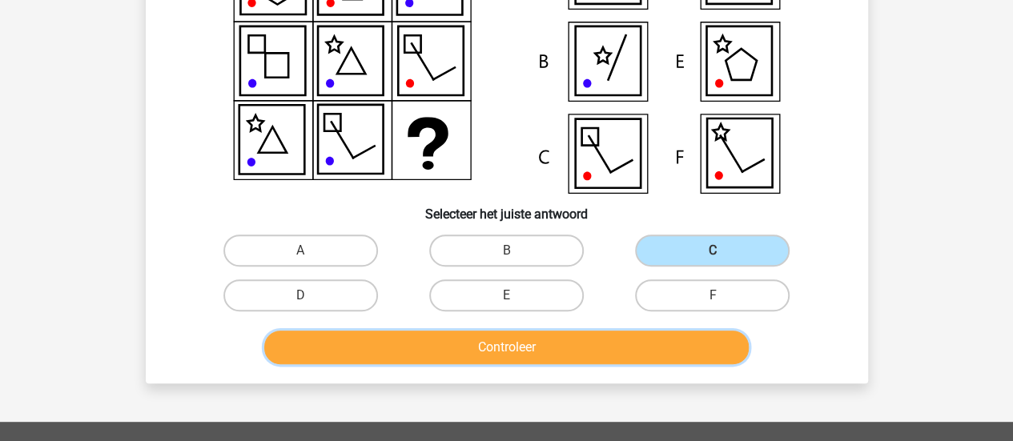
click at [716, 350] on button "Controleer" at bounding box center [506, 348] width 484 height 34
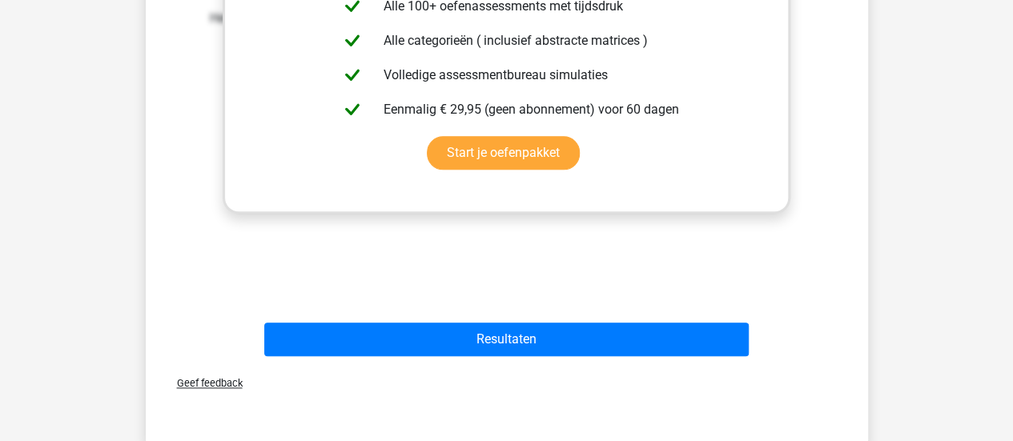
scroll to position [759, 0]
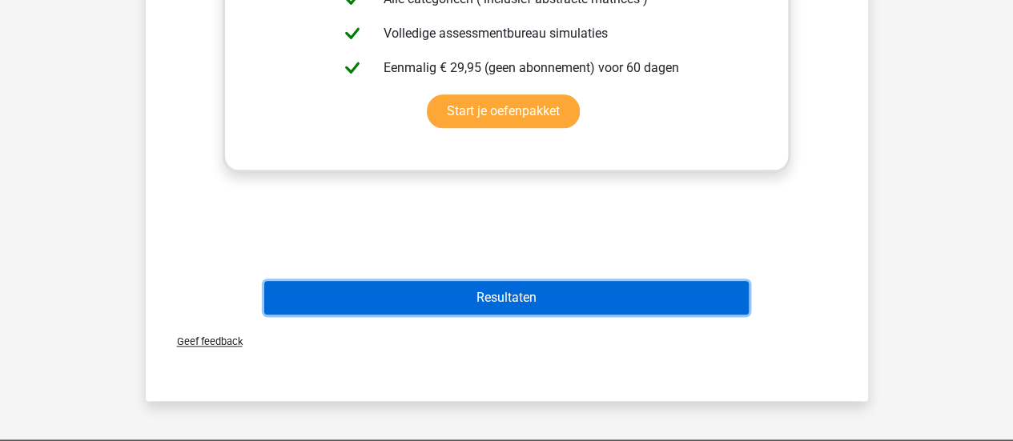
click at [746, 295] on button "Resultaten" at bounding box center [506, 298] width 484 height 34
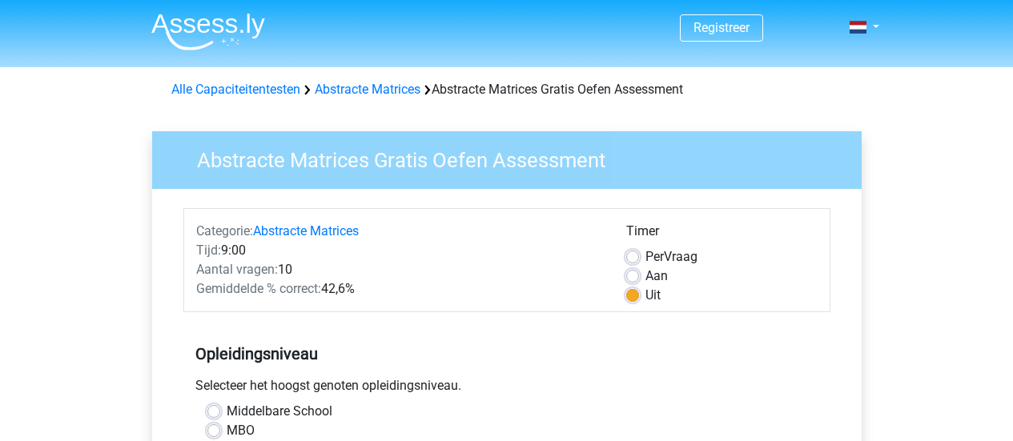
scroll to position [459, 0]
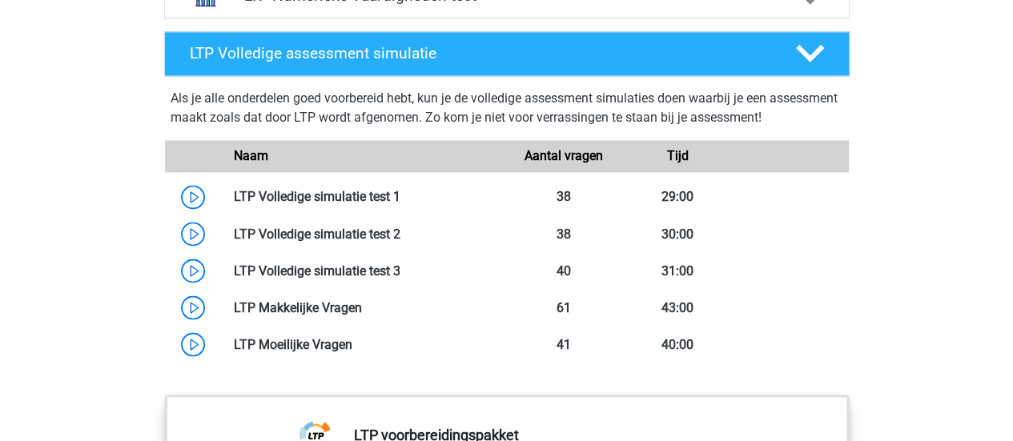
scroll to position [1269, 0]
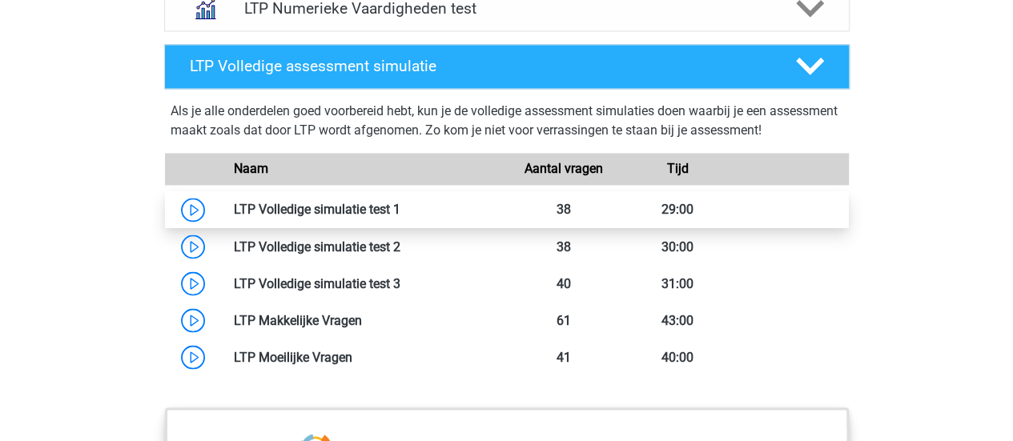
click at [400, 206] on link at bounding box center [400, 209] width 0 height 15
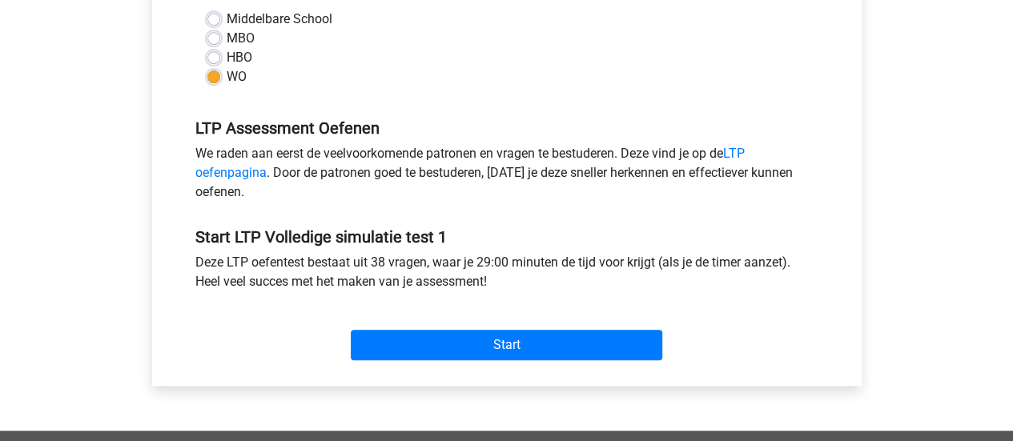
scroll to position [413, 0]
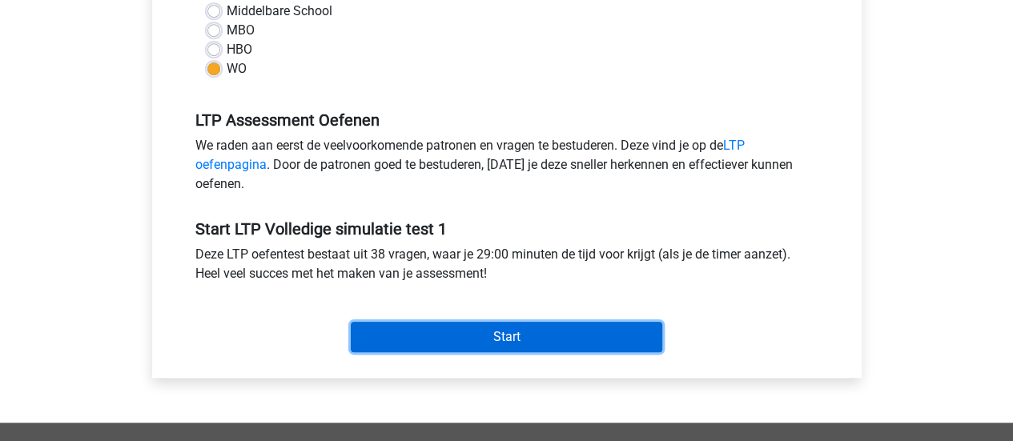
click at [546, 335] on input "Start" at bounding box center [506, 337] width 311 height 30
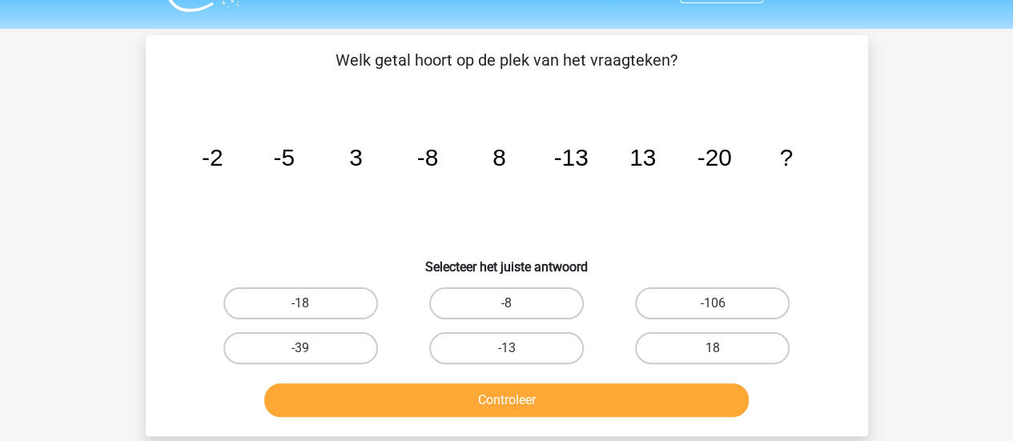
scroll to position [42, 0]
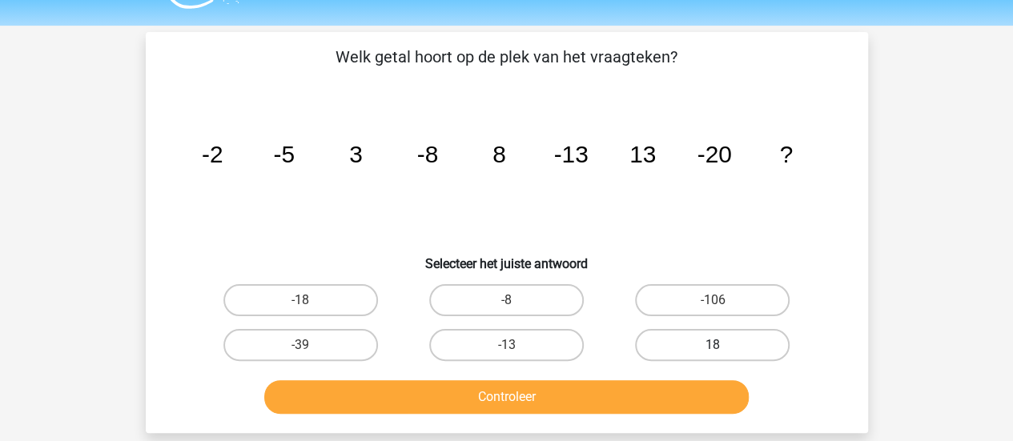
click at [700, 343] on label "18" at bounding box center [712, 345] width 154 height 32
click at [712, 345] on input "18" at bounding box center [717, 350] width 10 height 10
radio input "true"
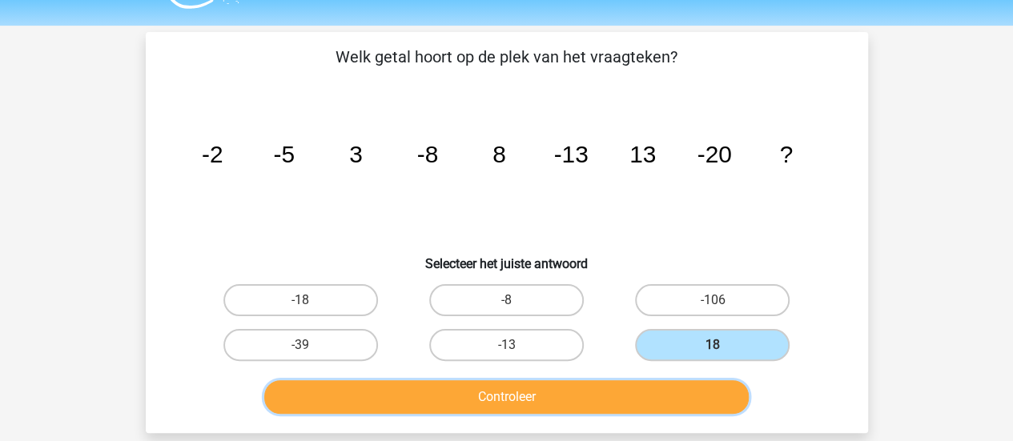
click at [679, 391] on button "Controleer" at bounding box center [506, 397] width 484 height 34
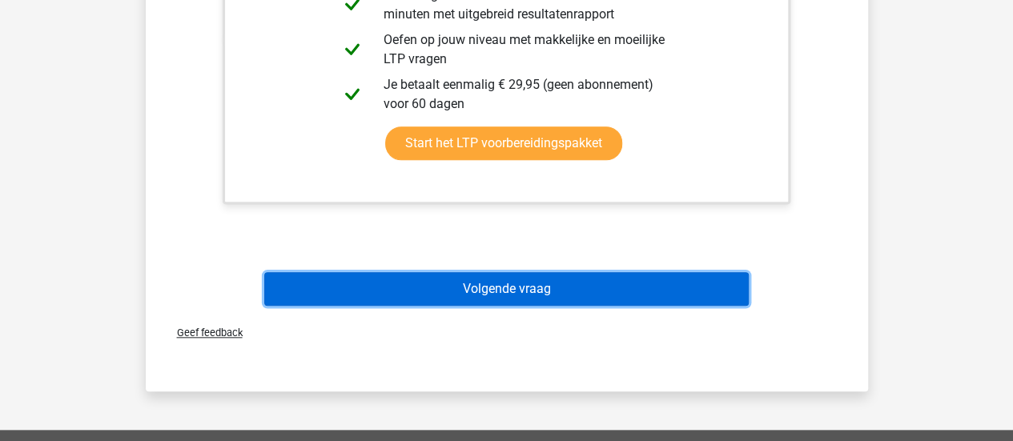
click at [717, 294] on button "Volgende vraag" at bounding box center [506, 289] width 484 height 34
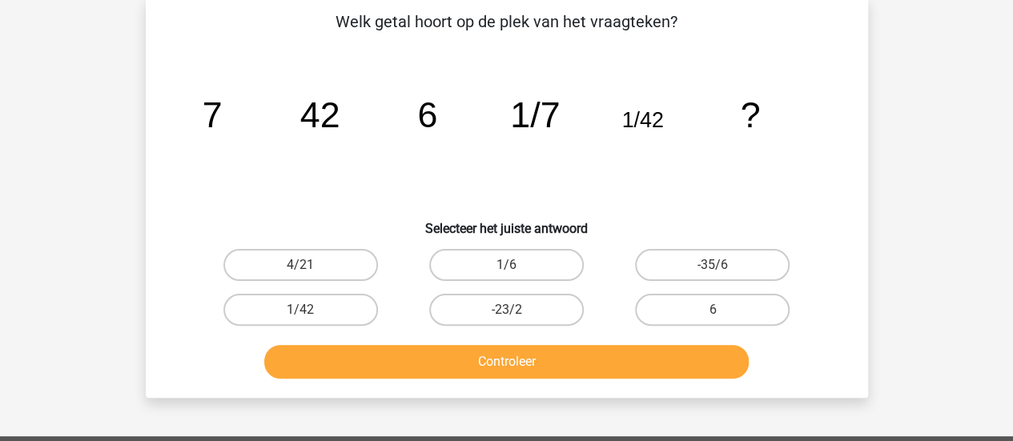
scroll to position [74, 0]
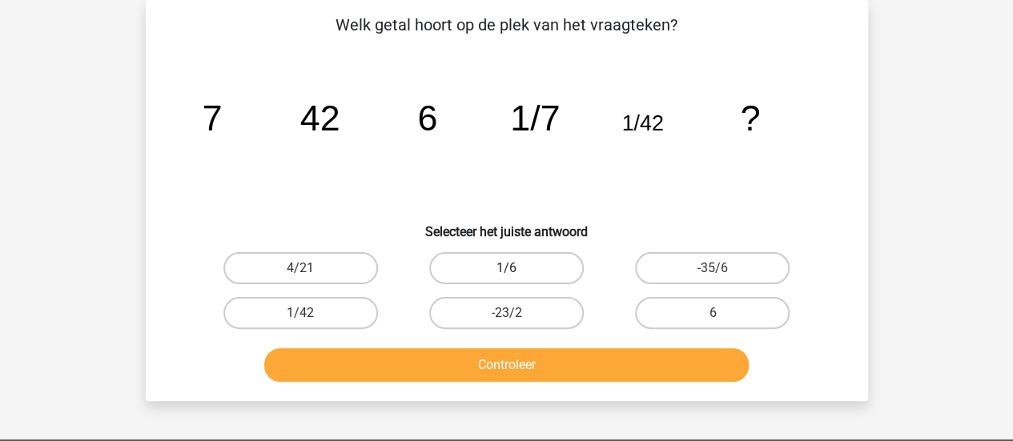
click at [540, 273] on label "1/6" at bounding box center [506, 268] width 154 height 32
click at [516, 273] on input "1/6" at bounding box center [511, 273] width 10 height 10
radio input "true"
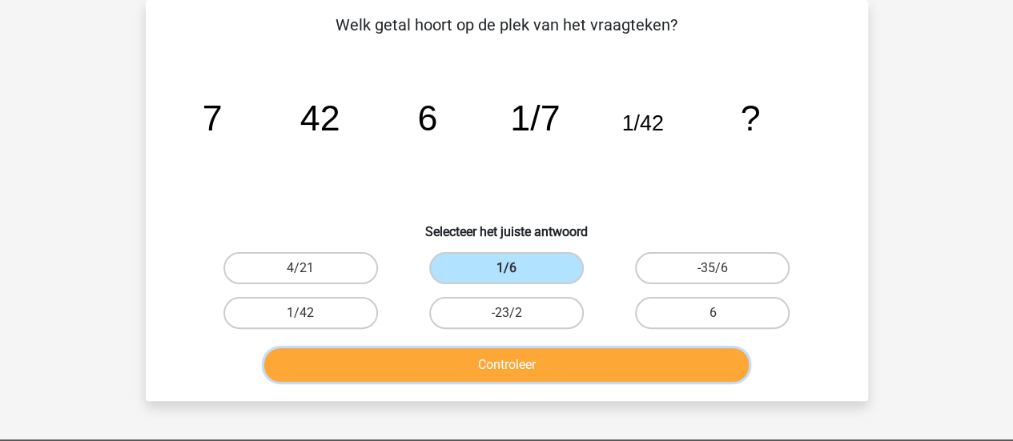
click at [533, 359] on button "Controleer" at bounding box center [506, 365] width 484 height 34
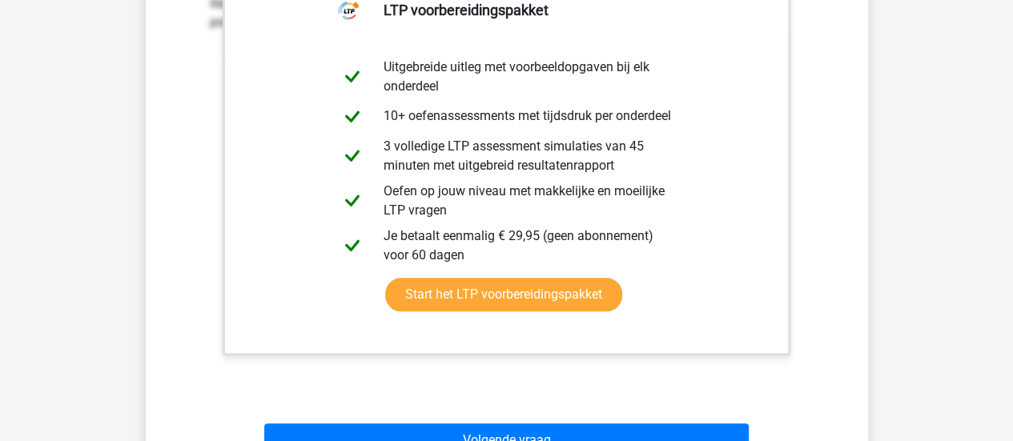
scroll to position [520, 0]
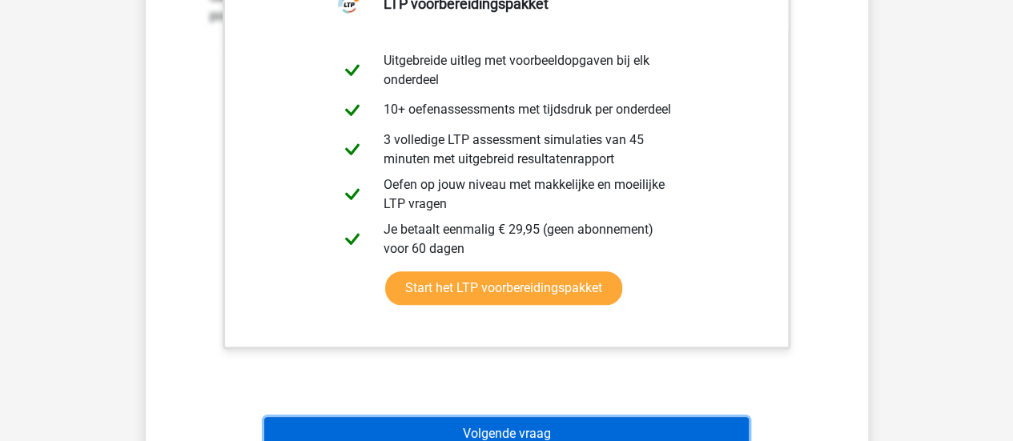
click at [719, 419] on button "Volgende vraag" at bounding box center [506, 434] width 484 height 34
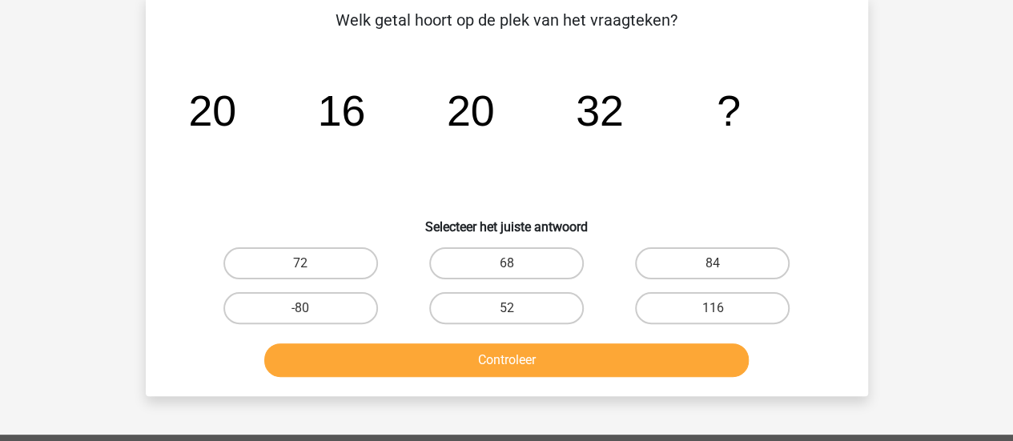
scroll to position [74, 0]
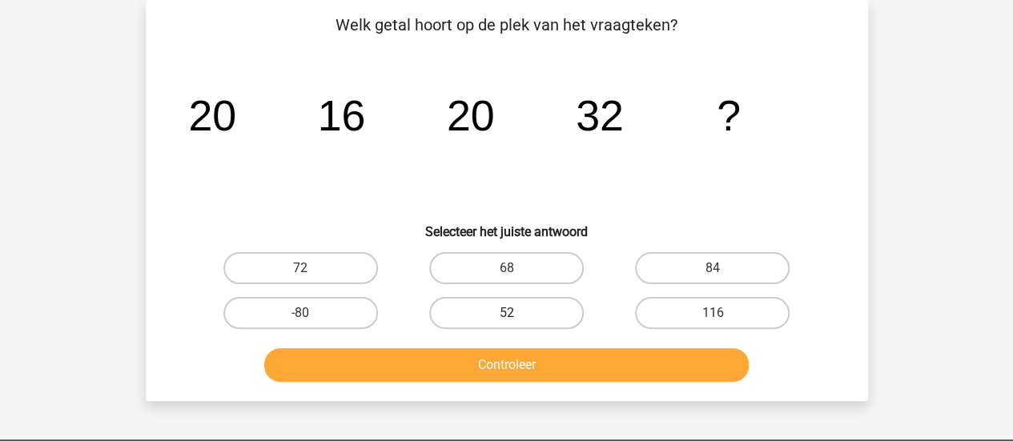
drag, startPoint x: 491, startPoint y: 313, endPoint x: 491, endPoint y: 327, distance: 14.4
click at [491, 314] on label "52" at bounding box center [506, 313] width 154 height 32
click at [506, 314] on input "52" at bounding box center [511, 318] width 10 height 10
radio input "true"
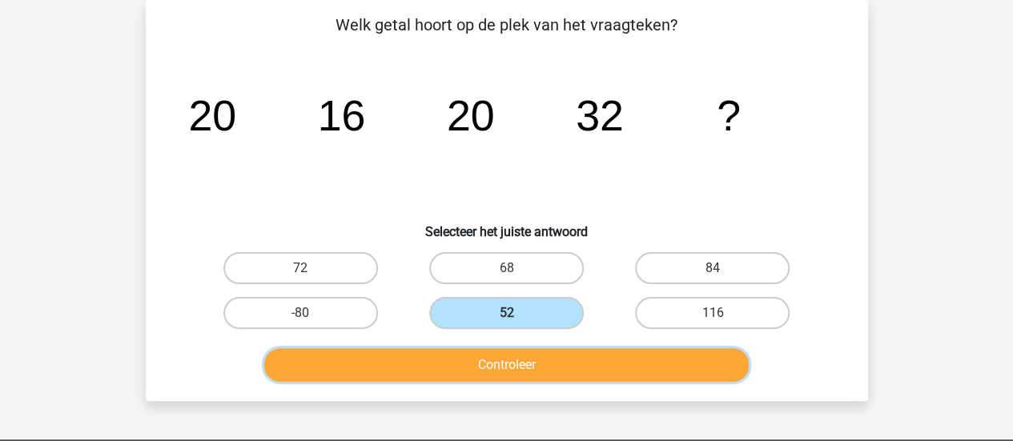
click at [501, 367] on button "Controleer" at bounding box center [506, 365] width 484 height 34
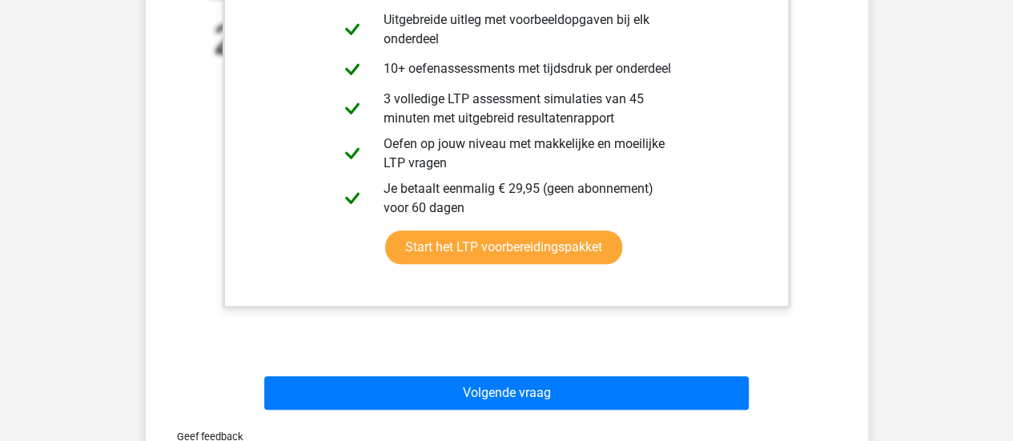
scroll to position [623, 0]
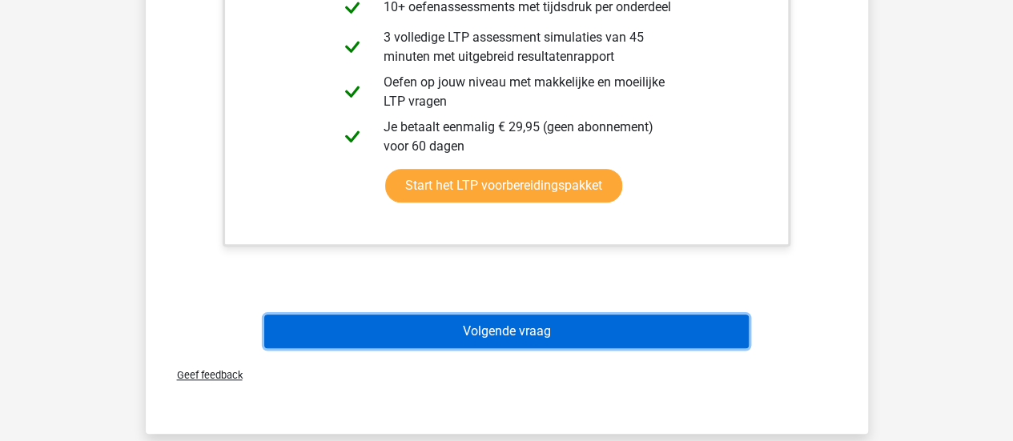
click at [700, 339] on button "Volgende vraag" at bounding box center [506, 332] width 484 height 34
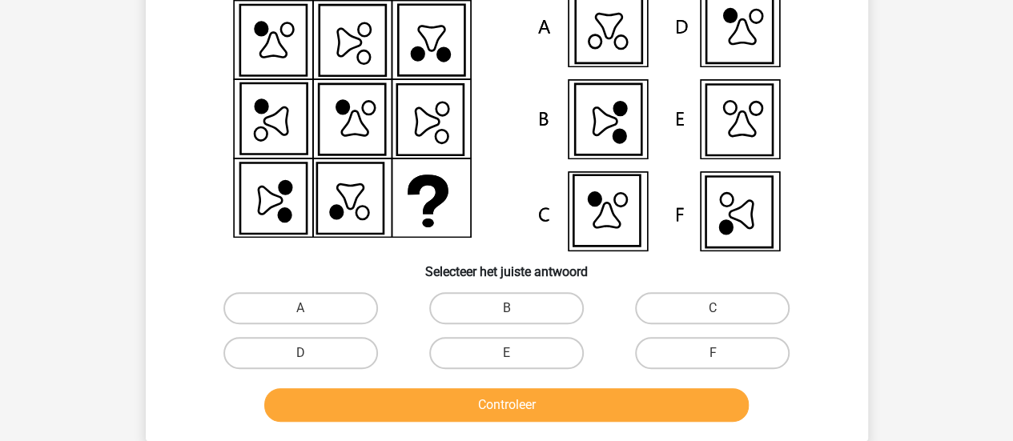
scroll to position [163, 0]
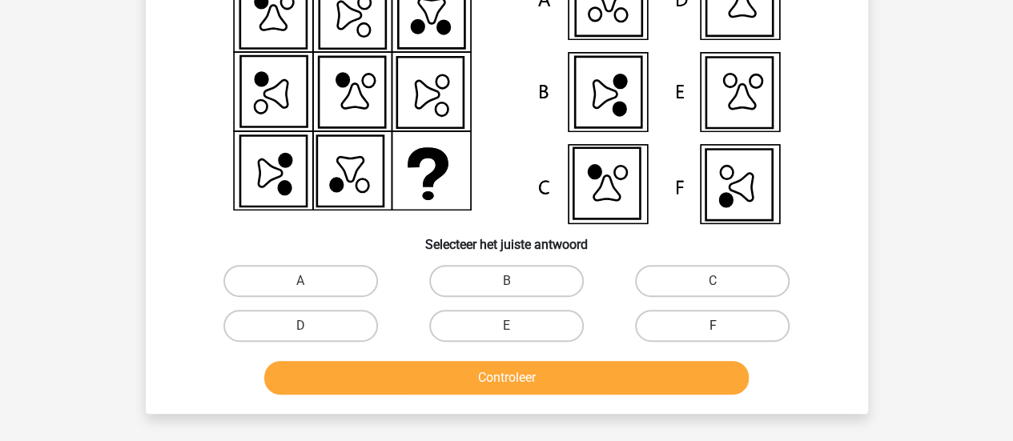
click at [756, 331] on label "F" at bounding box center [712, 326] width 154 height 32
click at [723, 331] on input "F" at bounding box center [717, 331] width 10 height 10
radio input "true"
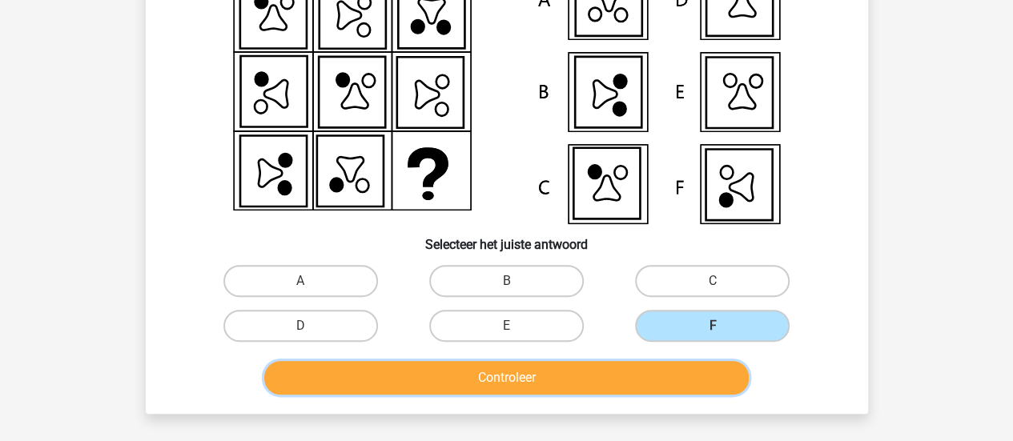
click at [708, 374] on button "Controleer" at bounding box center [506, 378] width 484 height 34
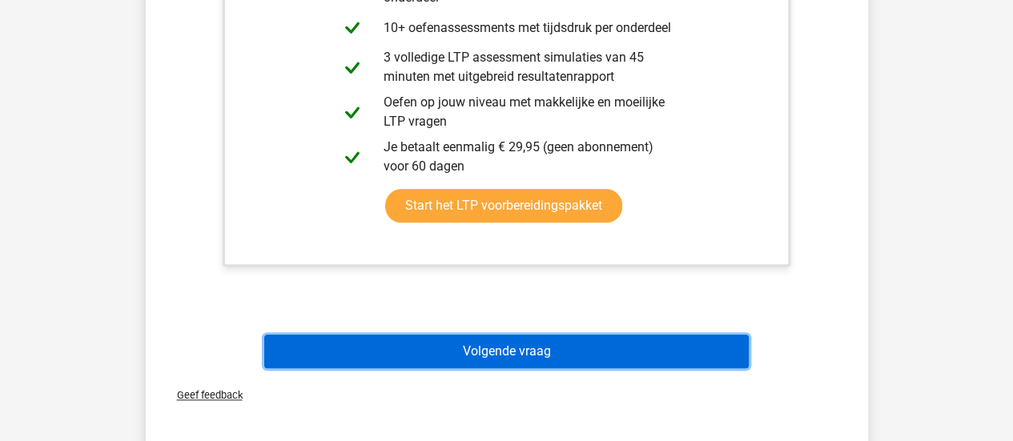
click at [702, 358] on button "Volgende vraag" at bounding box center [506, 352] width 484 height 34
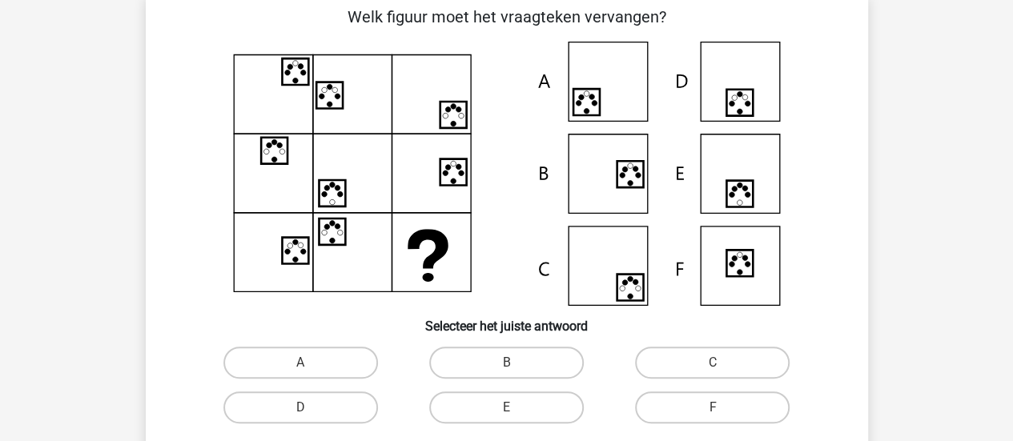
scroll to position [74, 0]
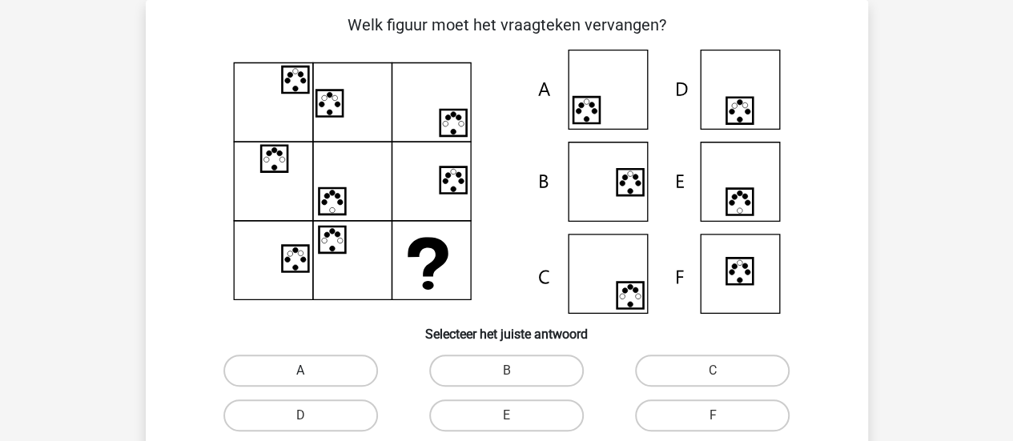
click at [316, 371] on label "A" at bounding box center [300, 371] width 154 height 32
click at [311, 371] on input "A" at bounding box center [305, 376] width 10 height 10
radio input "true"
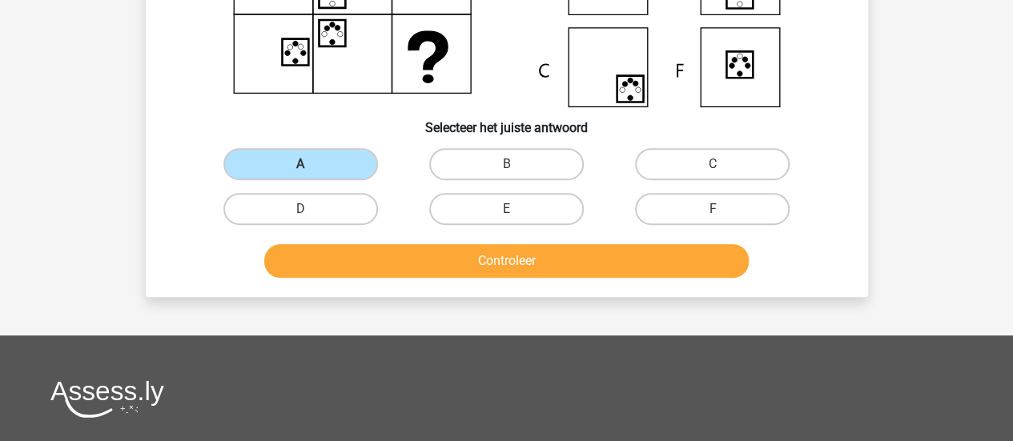
scroll to position [291, 0]
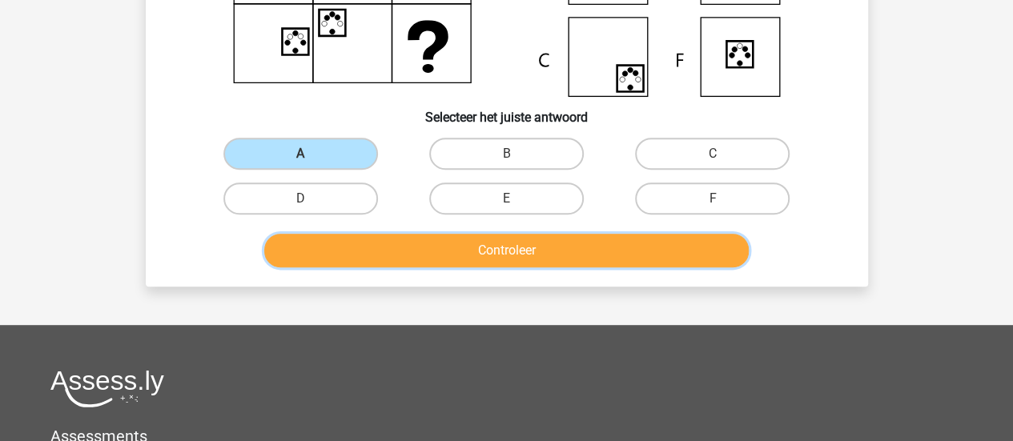
click at [674, 243] on button "Controleer" at bounding box center [506, 251] width 484 height 34
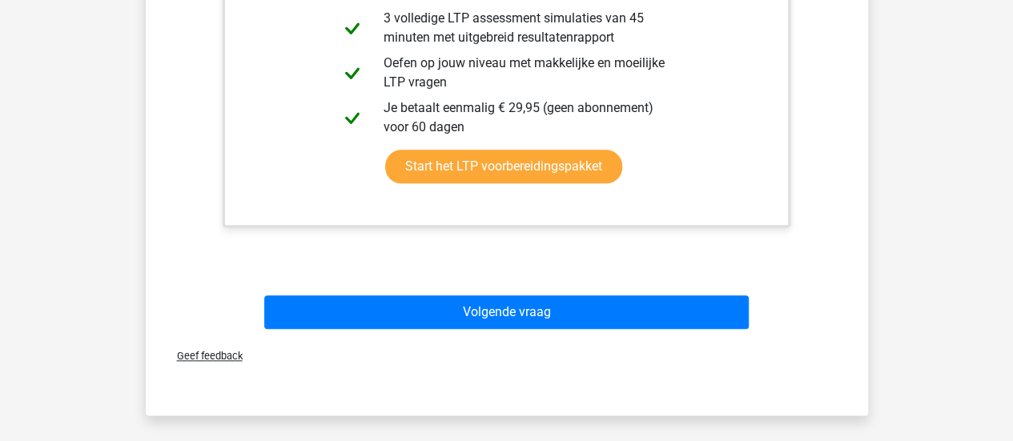
scroll to position [764, 0]
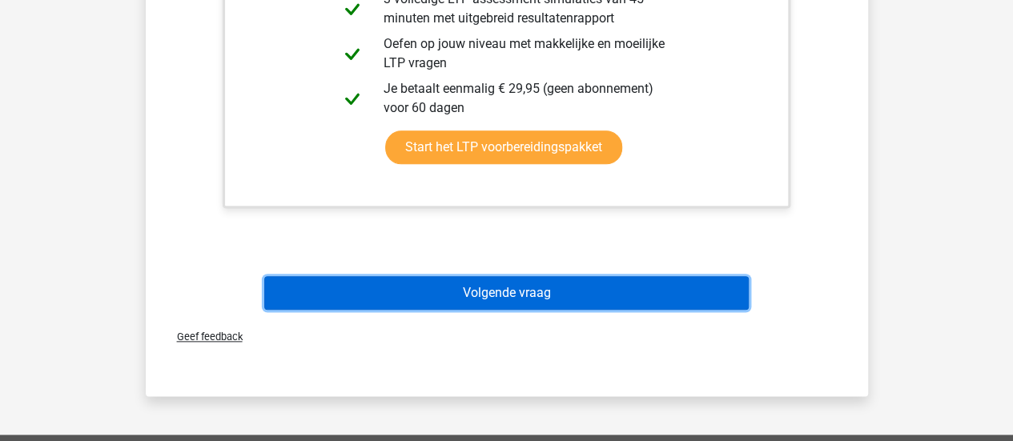
click at [613, 296] on button "Volgende vraag" at bounding box center [506, 293] width 484 height 34
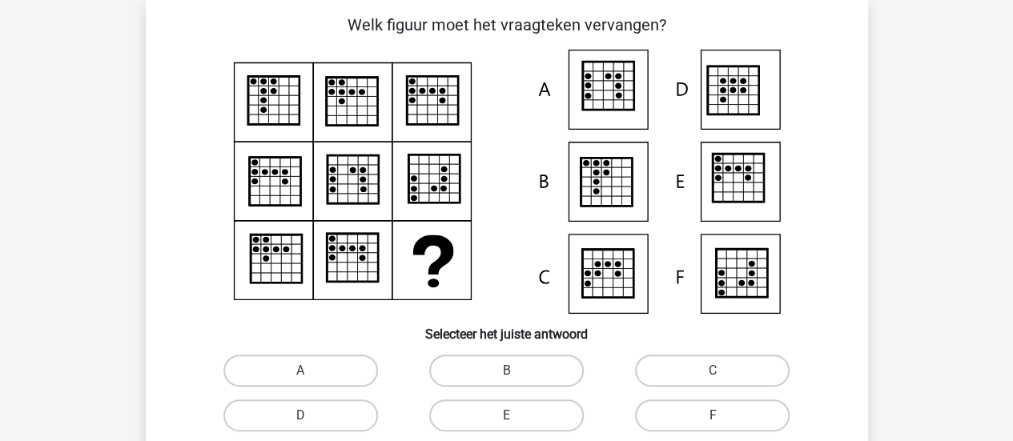
scroll to position [74, 0]
click at [546, 363] on label "B" at bounding box center [506, 371] width 154 height 32
click at [516, 371] on input "B" at bounding box center [511, 376] width 10 height 10
radio input "true"
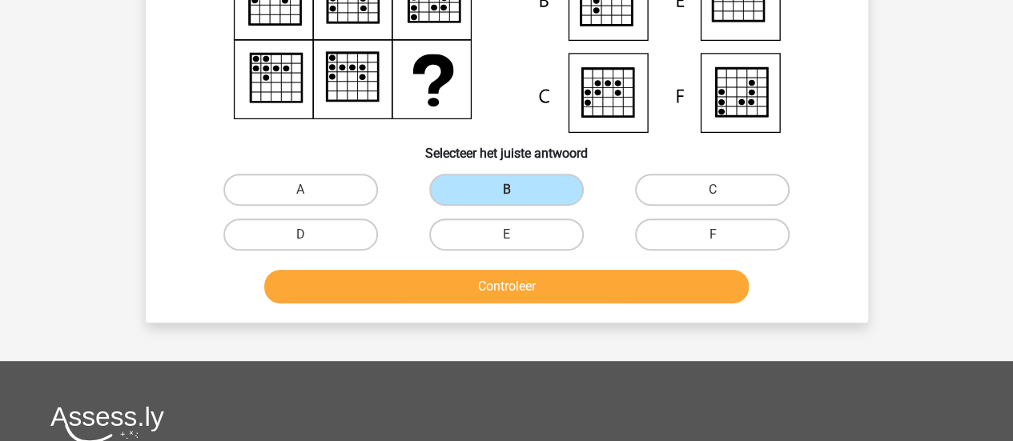
scroll to position [295, 0]
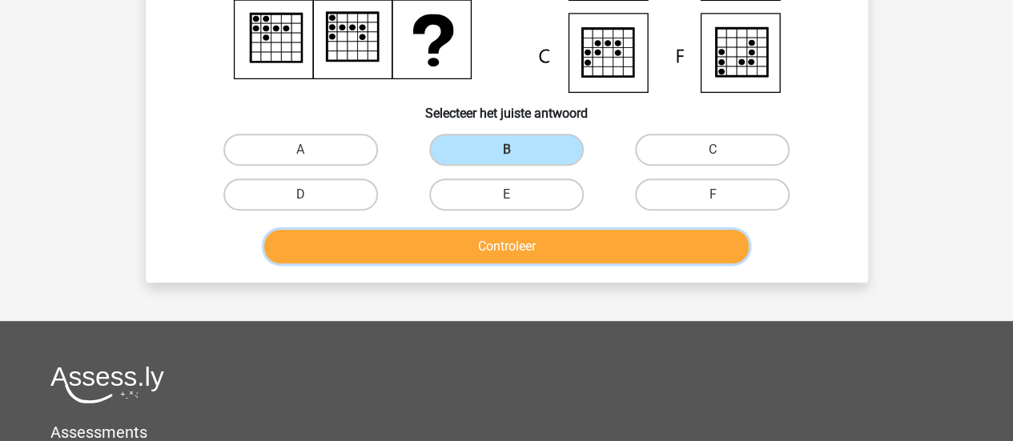
click at [653, 230] on button "Controleer" at bounding box center [506, 247] width 484 height 34
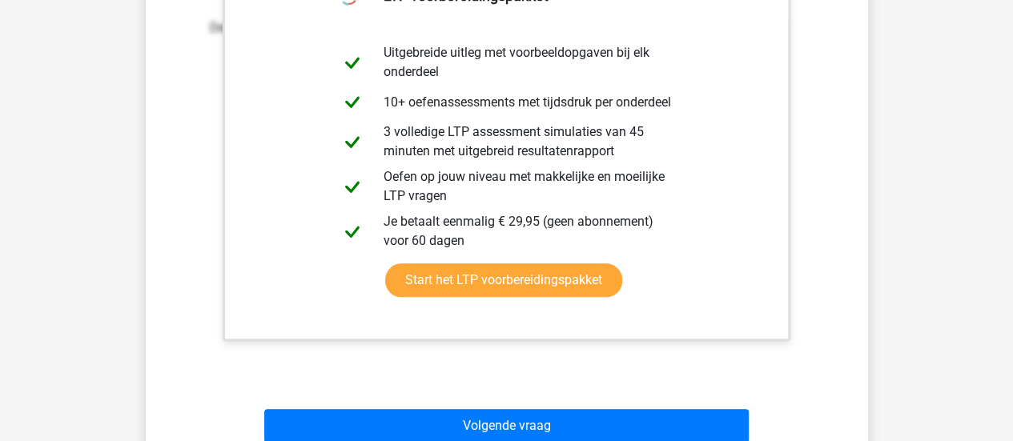
scroll to position [730, 0]
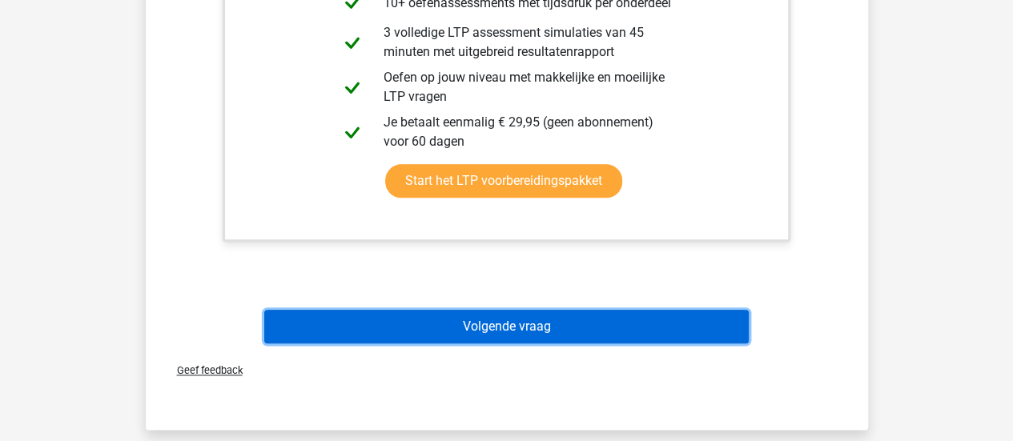
click at [687, 327] on button "Volgende vraag" at bounding box center [506, 327] width 484 height 34
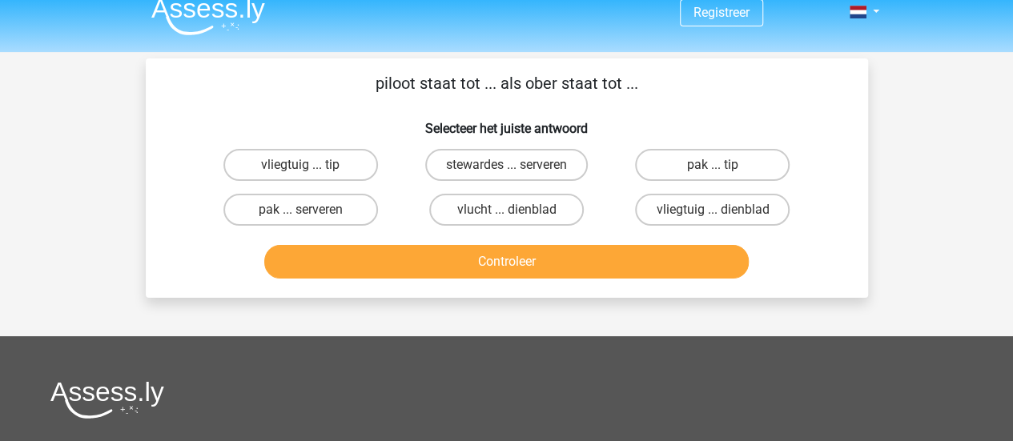
scroll to position [12, 0]
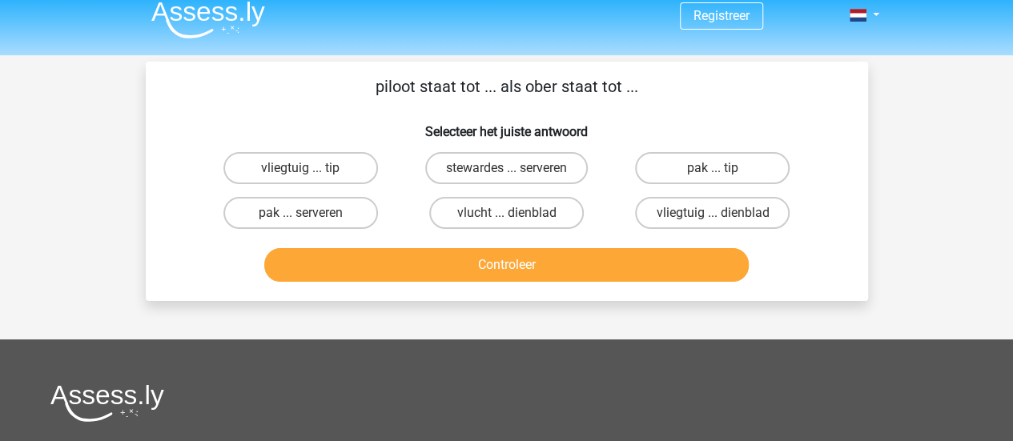
drag, startPoint x: 756, startPoint y: 220, endPoint x: 762, endPoint y: 235, distance: 15.8
click at [762, 235] on div "vliegtuig ... dienblad" at bounding box center [712, 213] width 206 height 45
click at [771, 219] on label "vliegtuig ... dienblad" at bounding box center [712, 213] width 154 height 32
click at [723, 219] on input "vliegtuig ... dienblad" at bounding box center [717, 218] width 10 height 10
radio input "true"
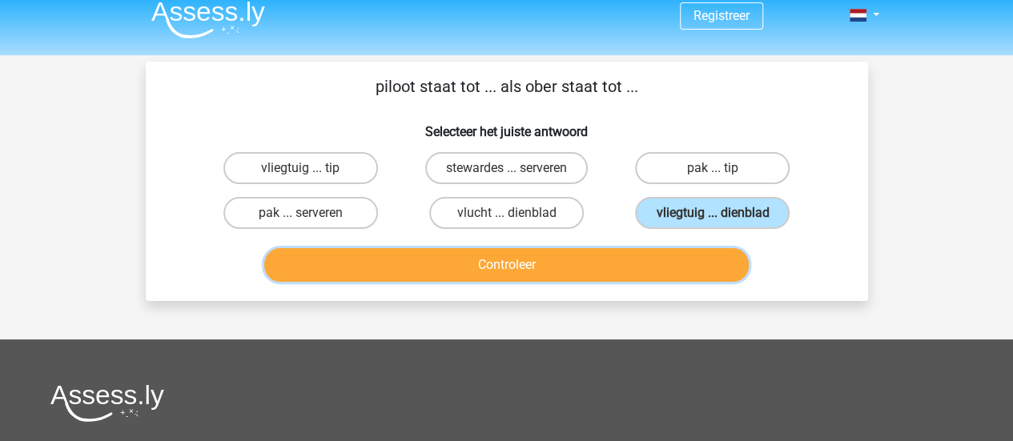
click at [706, 256] on button "Controleer" at bounding box center [506, 265] width 484 height 34
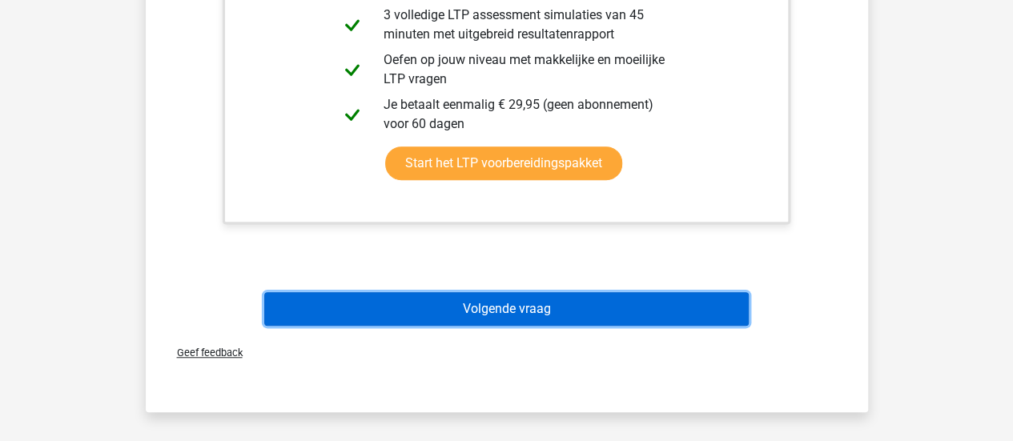
click at [685, 319] on button "Volgende vraag" at bounding box center [506, 309] width 484 height 34
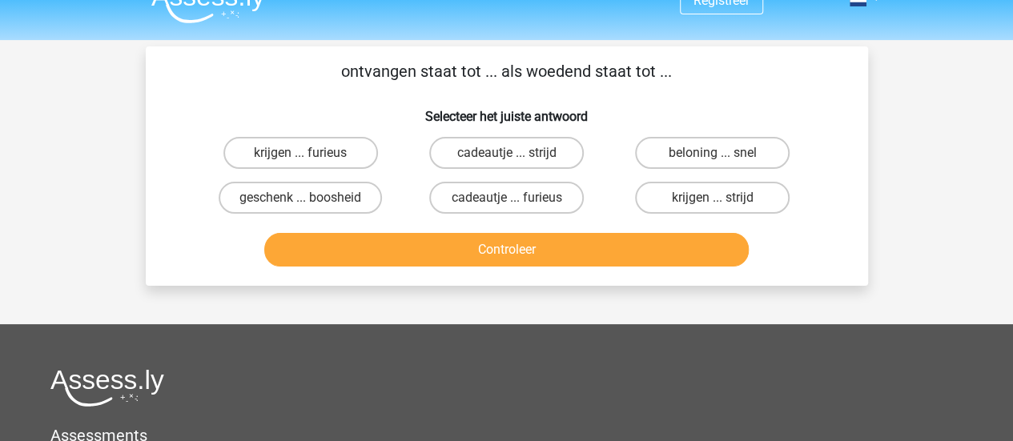
scroll to position [0, 0]
